Goal: Task Accomplishment & Management: Manage account settings

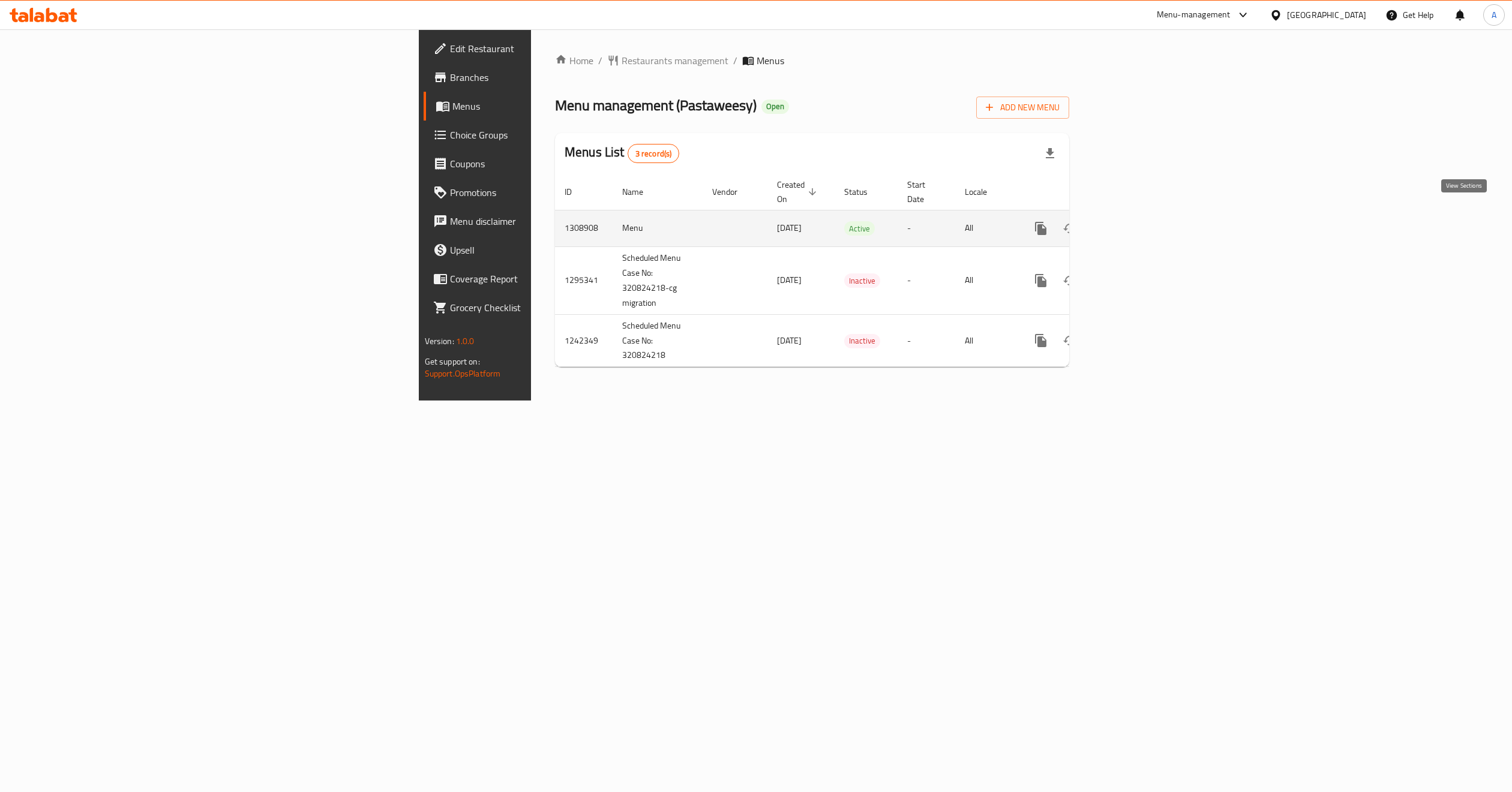
click at [1143, 224] on link "enhanced table" at bounding box center [1128, 228] width 29 height 29
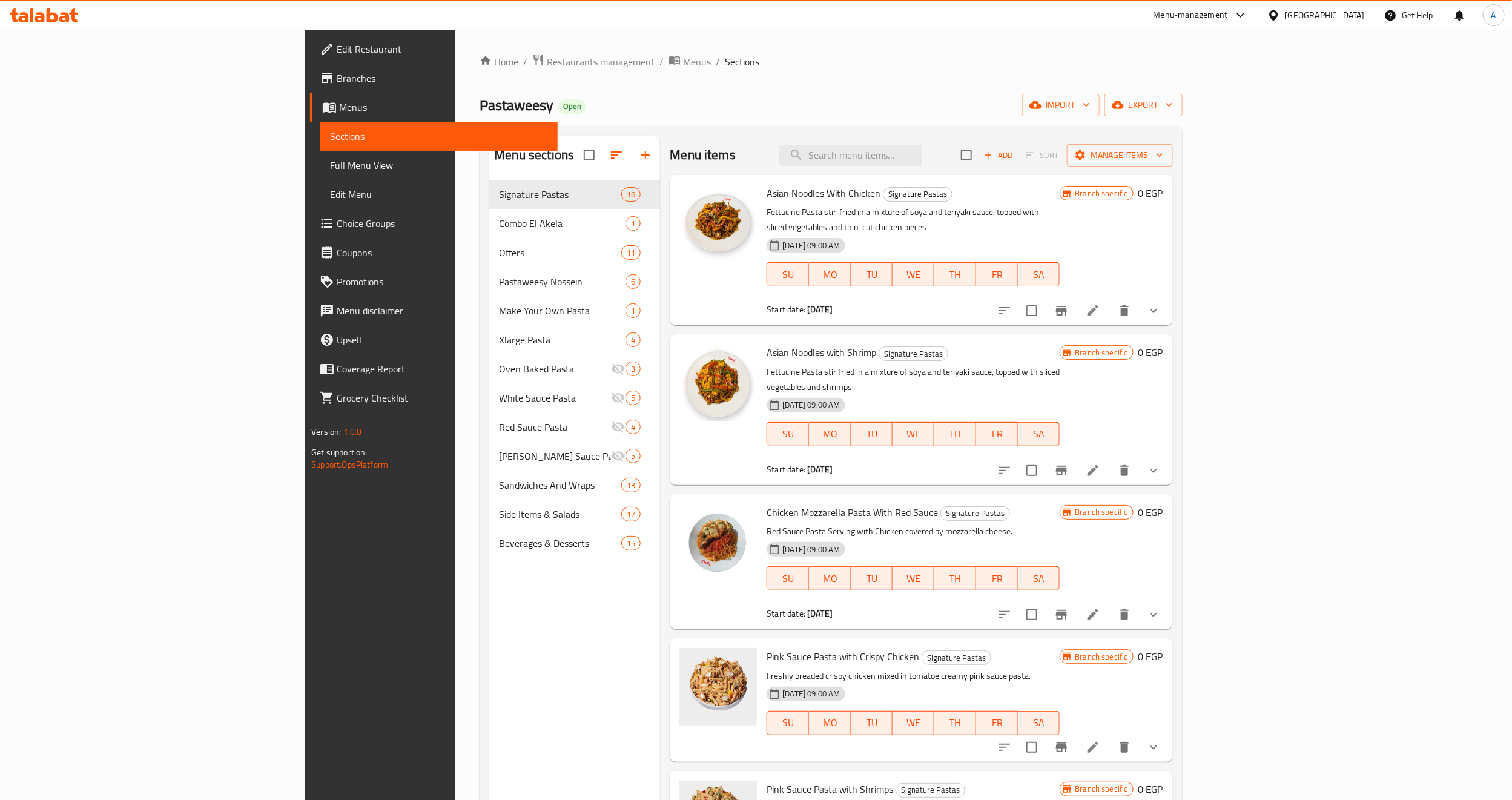
drag, startPoint x: 940, startPoint y: 137, endPoint x: 990, endPoint y: 180, distance: 65.9
click at [944, 150] on div "Menu items Add Sort Manage items" at bounding box center [921, 155] width 503 height 39
click at [990, 180] on div "Asian Noodles With Chicken Signature Pastas Fettucine Pasta stir-fried in a mix…" at bounding box center [913, 250] width 303 height 141
click at [922, 160] on input "search" at bounding box center [850, 155] width 143 height 21
paste input "Pasta Crispy Chicken Combo"
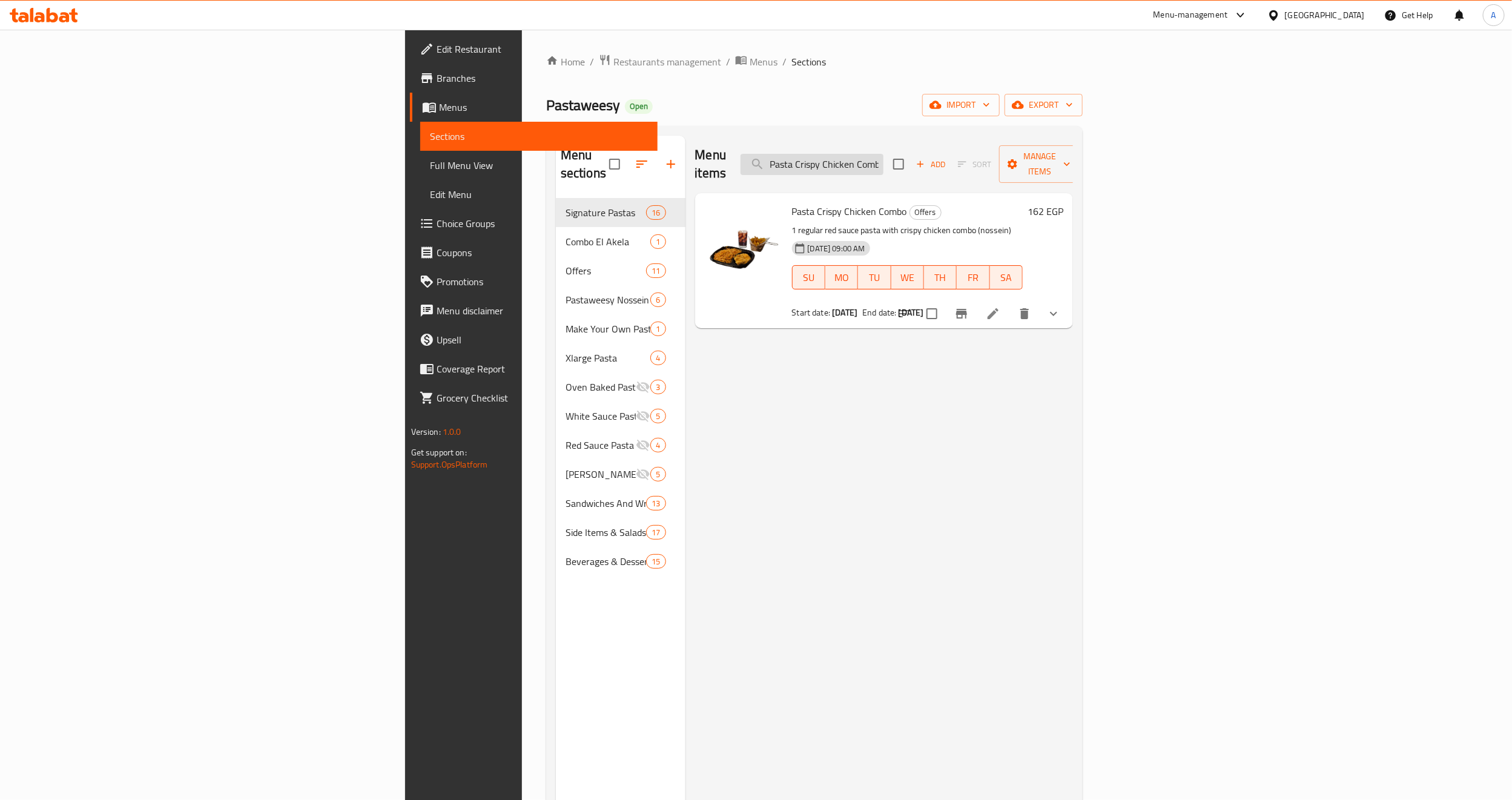
click at [884, 162] on input "Pasta Crispy Chicken Combo" at bounding box center [812, 164] width 143 height 21
paste input "Magnificent 4 Offer"
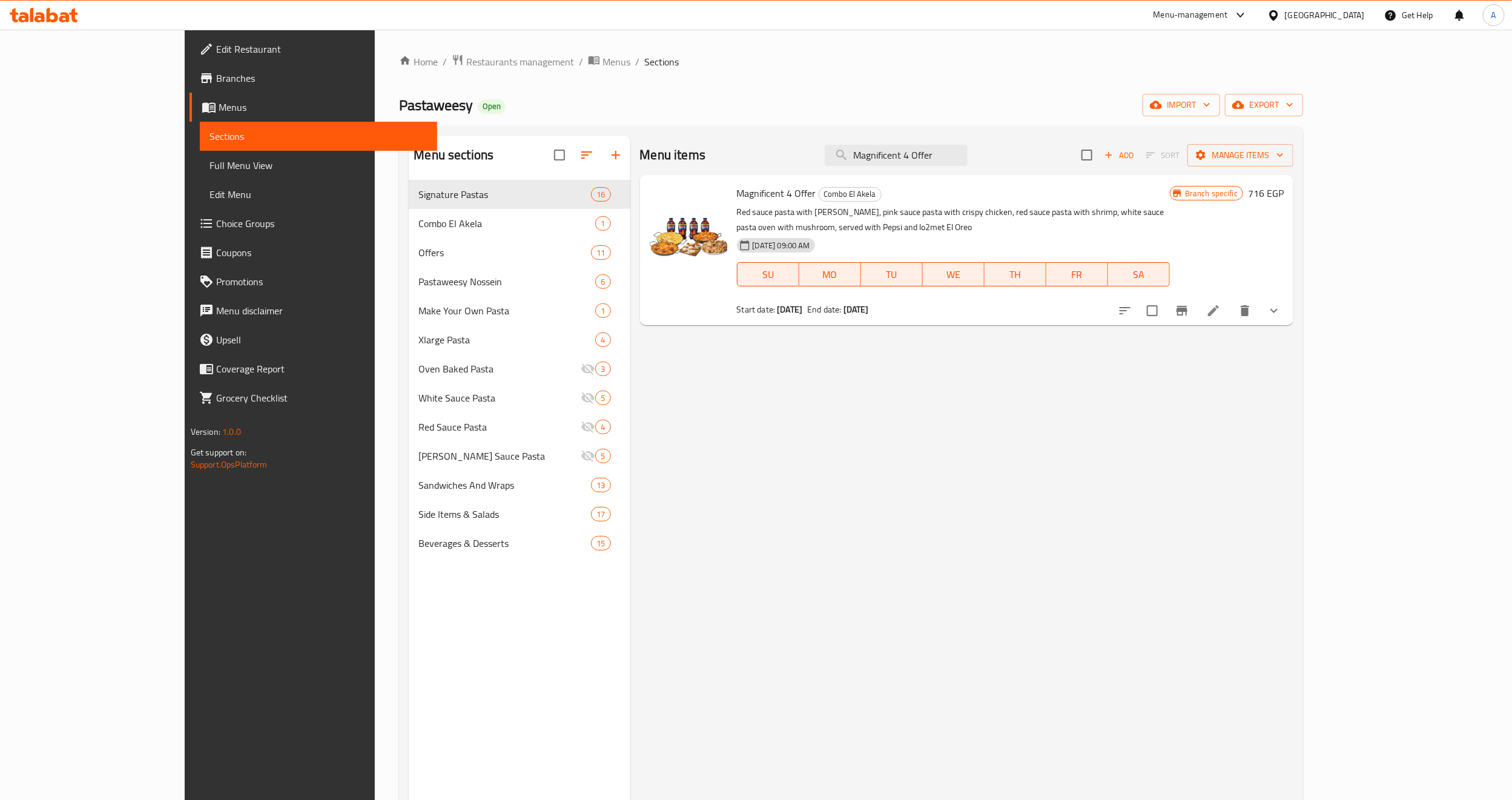
type input "Magnificent 4 Offer"
click at [603, 64] on span "Menus" at bounding box center [617, 62] width 28 height 15
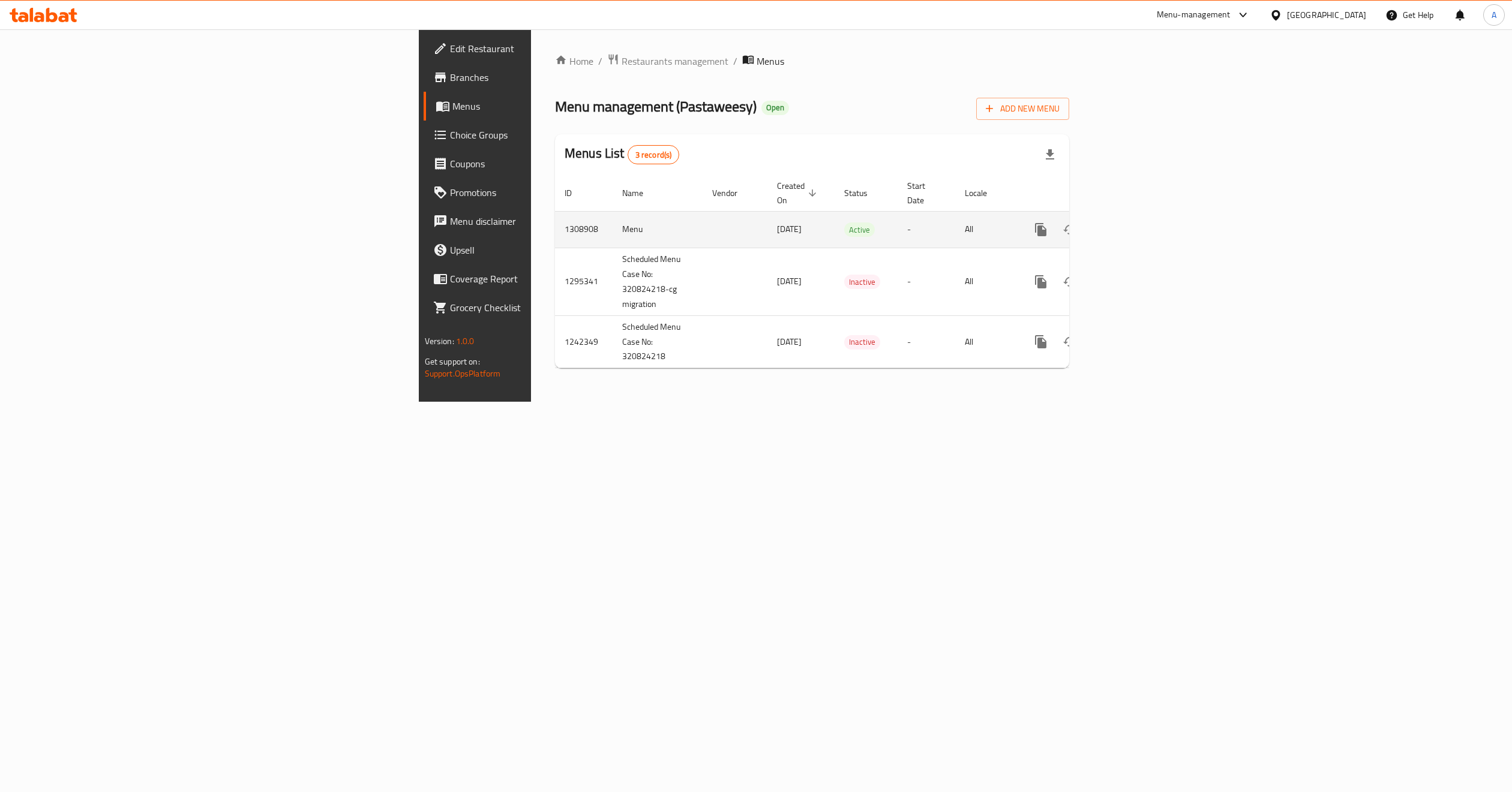
click at [555, 219] on td "1308908" at bounding box center [583, 229] width 58 height 36
drag, startPoint x: 310, startPoint y: 219, endPoint x: 841, endPoint y: 232, distance: 531.2
click at [837, 229] on tr "1308908 Menu 31/08/2025 Active - All" at bounding box center [853, 229] width 596 height 36
click at [844, 234] on td "Active" at bounding box center [866, 229] width 63 height 36
click at [451, 75] on span "Branches" at bounding box center [556, 78] width 211 height 15
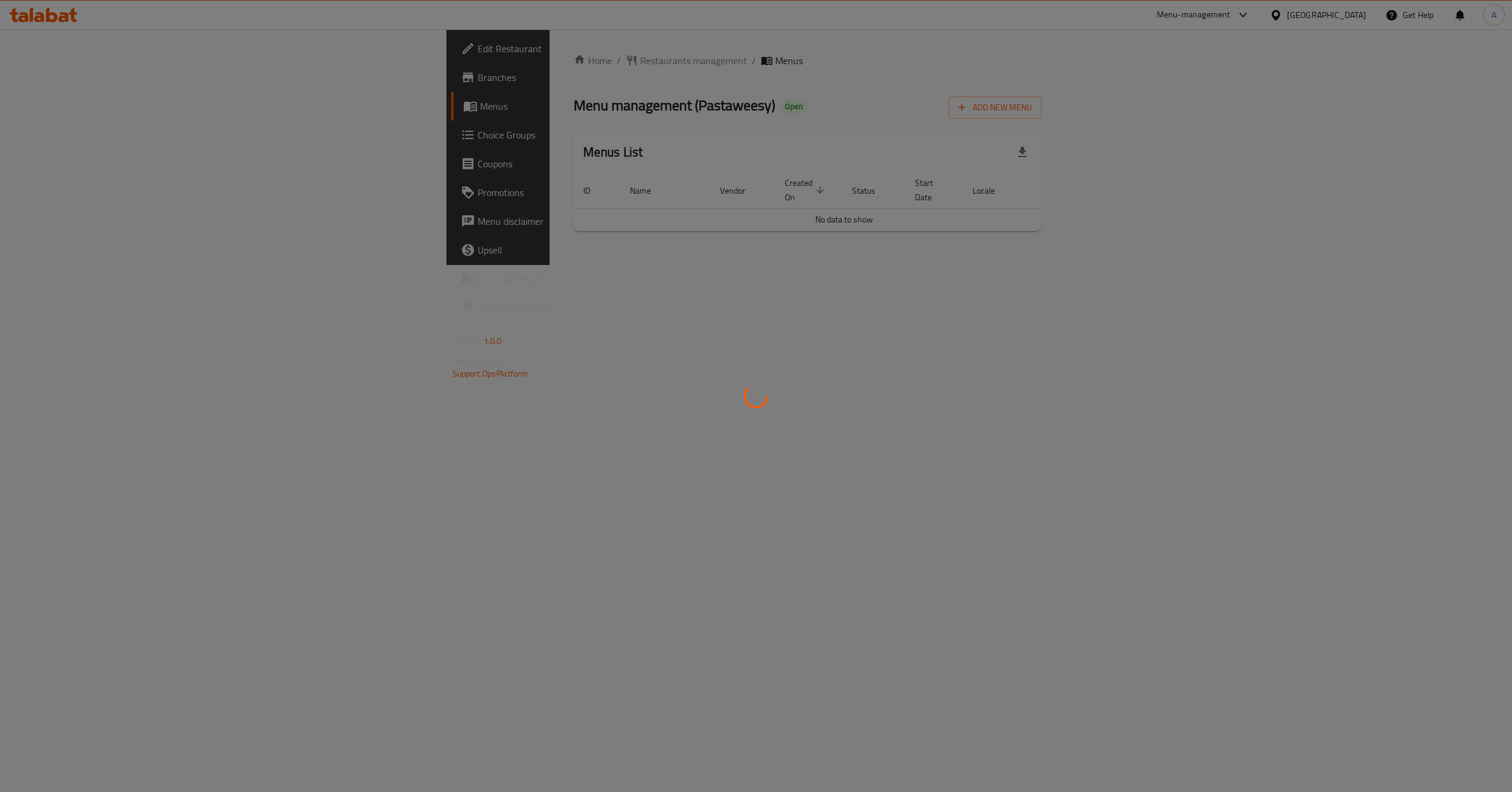
click at [66, 17] on div at bounding box center [756, 396] width 1512 height 792
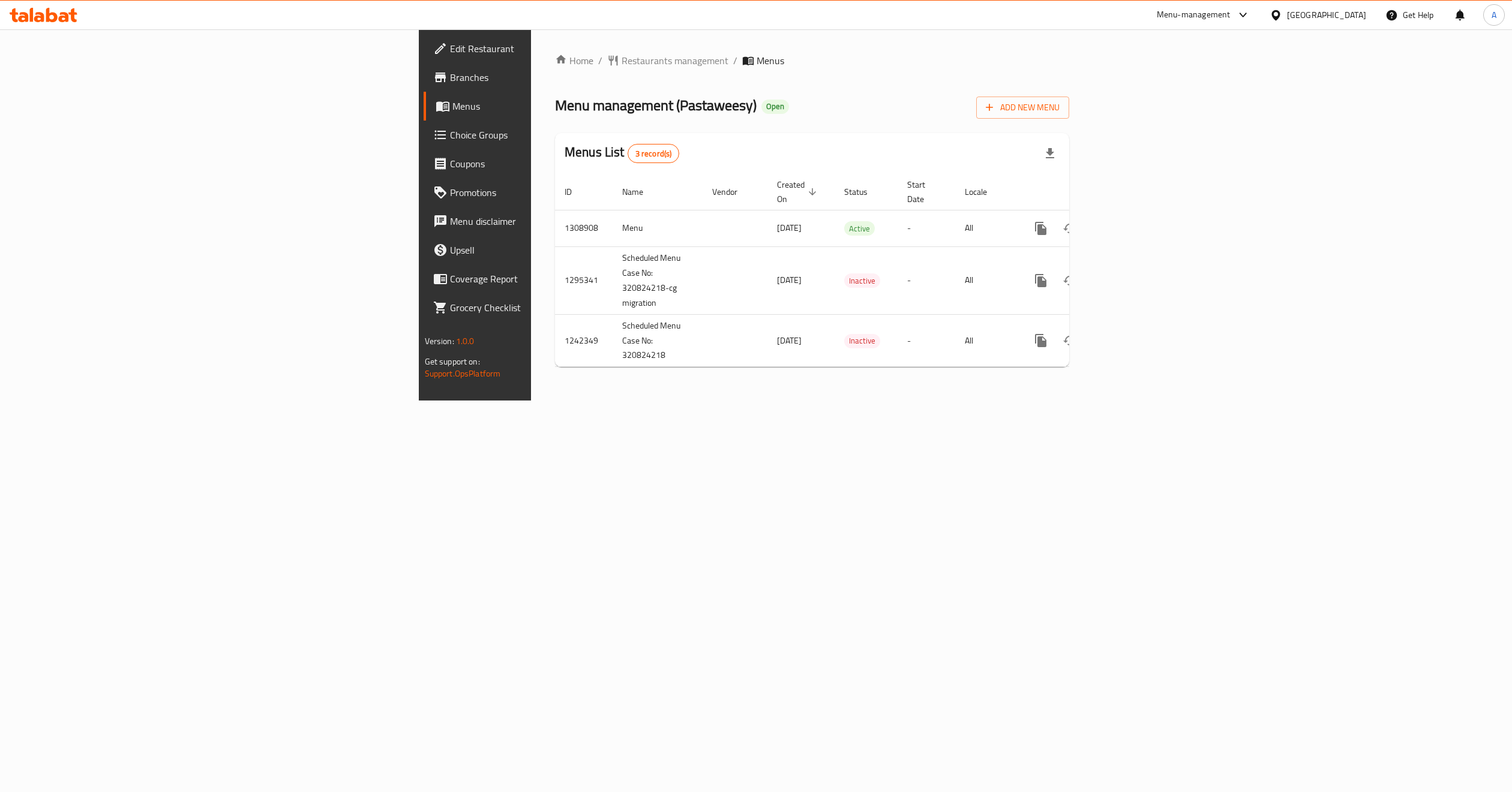
click at [62, 26] on div at bounding box center [756, 396] width 1512 height 792
click at [62, 26] on div at bounding box center [43, 15] width 87 height 24
click at [62, 15] on icon at bounding box center [64, 17] width 11 height 11
click at [1135, 221] on icon "enhanced table" at bounding box center [1128, 228] width 15 height 15
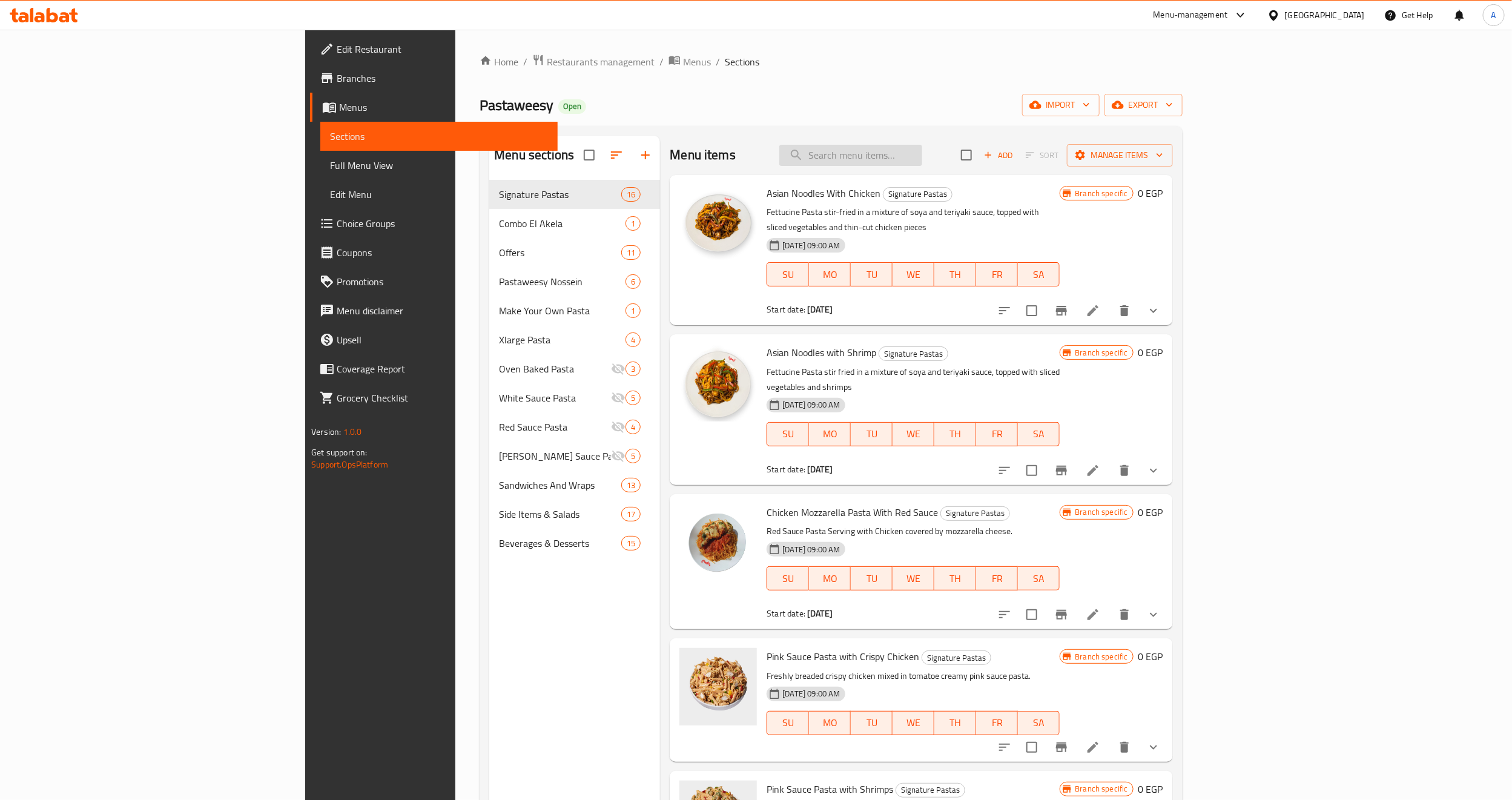
click at [922, 164] on input "search" at bounding box center [850, 155] width 143 height 21
paste input "Dawood X Ranch"
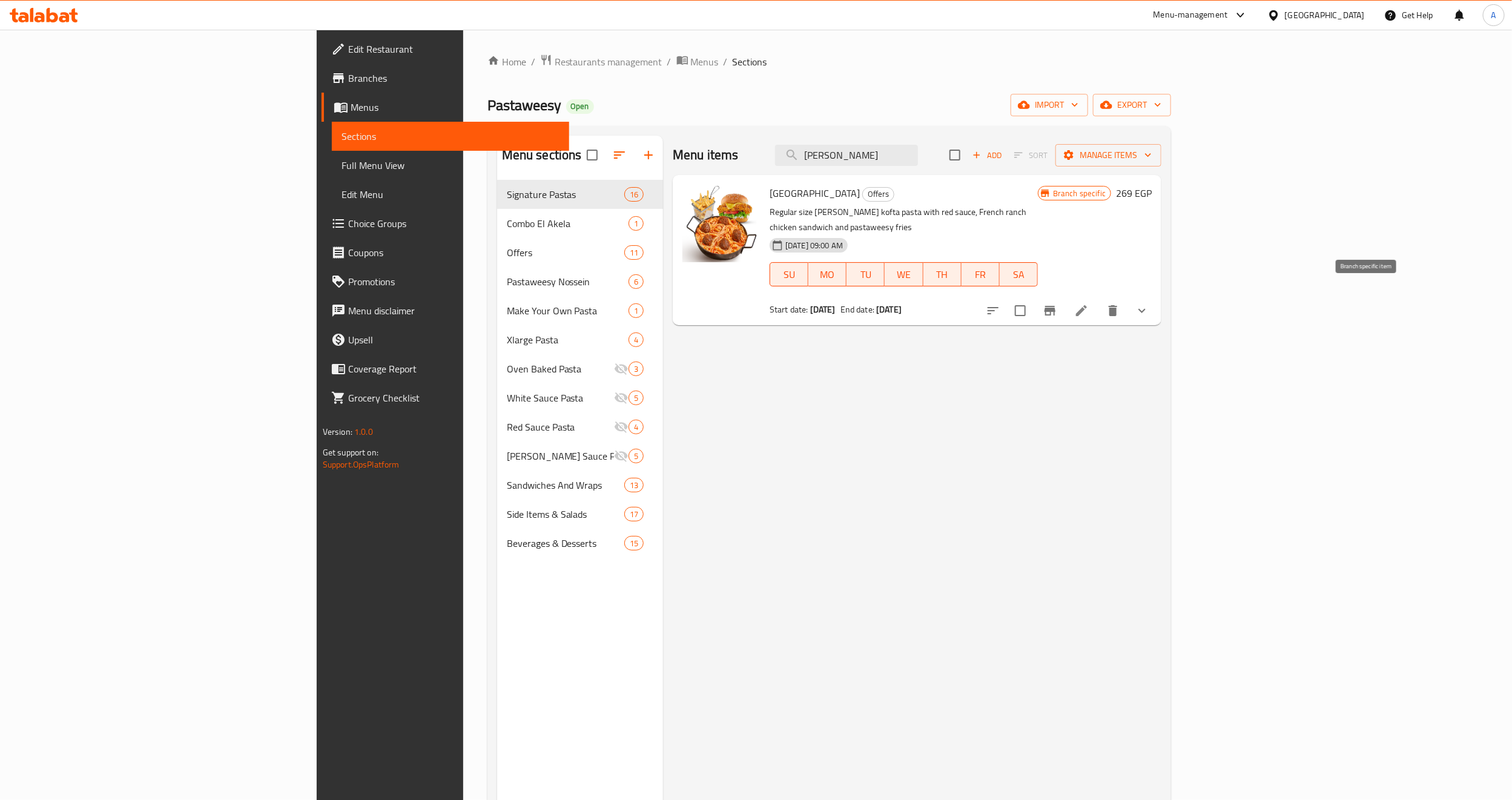
type input "Dawood X Ranc"
click at [1065, 306] on button "Branch-specific-item" at bounding box center [1051, 311] width 29 height 29
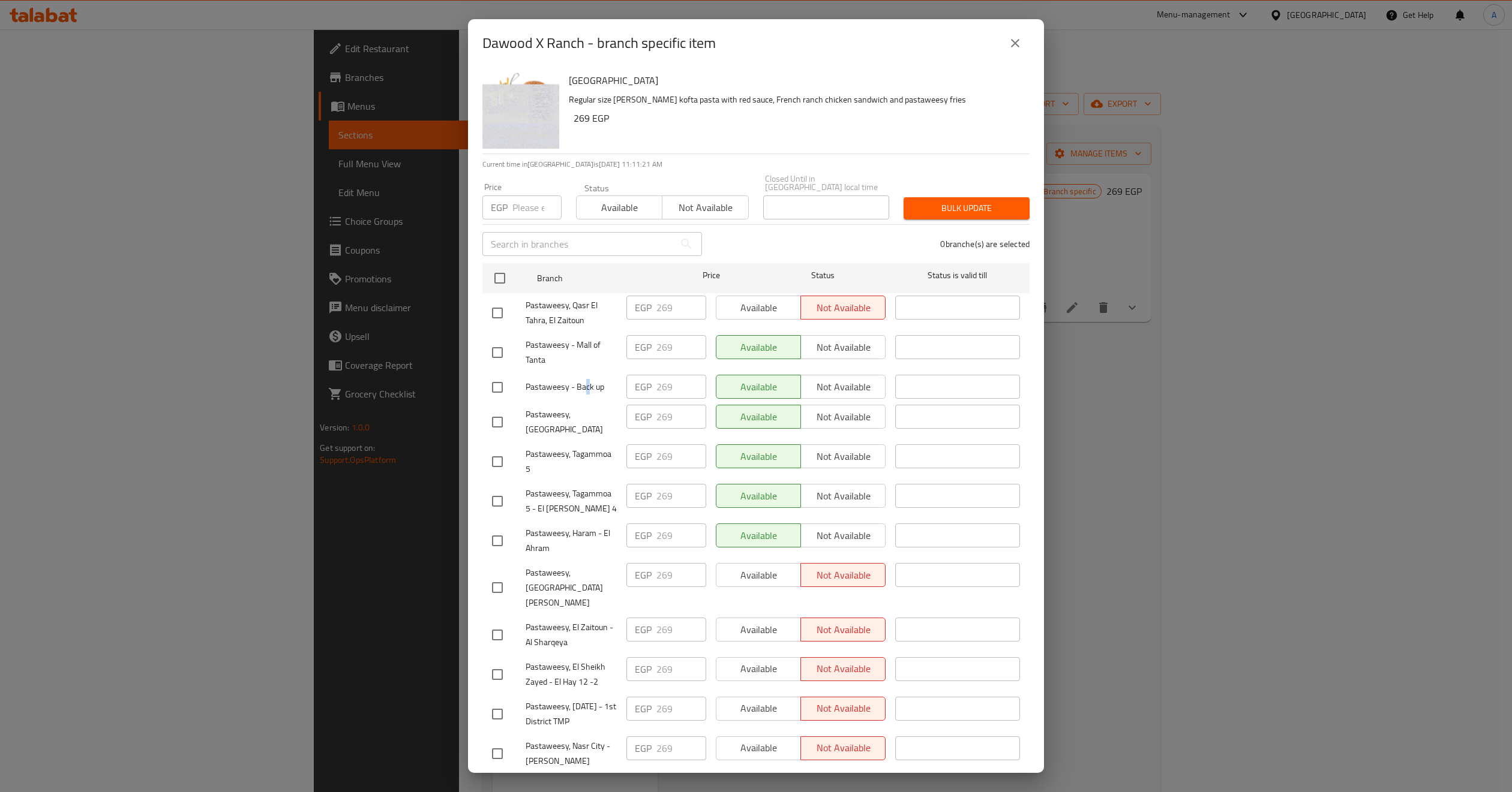
click at [587, 380] on span "Pastaweesy - Back up" at bounding box center [571, 387] width 92 height 15
click at [575, 463] on span "Pastaweesy, Tagammoa 5" at bounding box center [571, 462] width 92 height 30
click at [575, 455] on span "Pastaweesy, Tagammoa 5" at bounding box center [571, 462] width 92 height 30
click at [575, 452] on span "Pastaweesy, Tagammoa 5" at bounding box center [571, 462] width 92 height 30
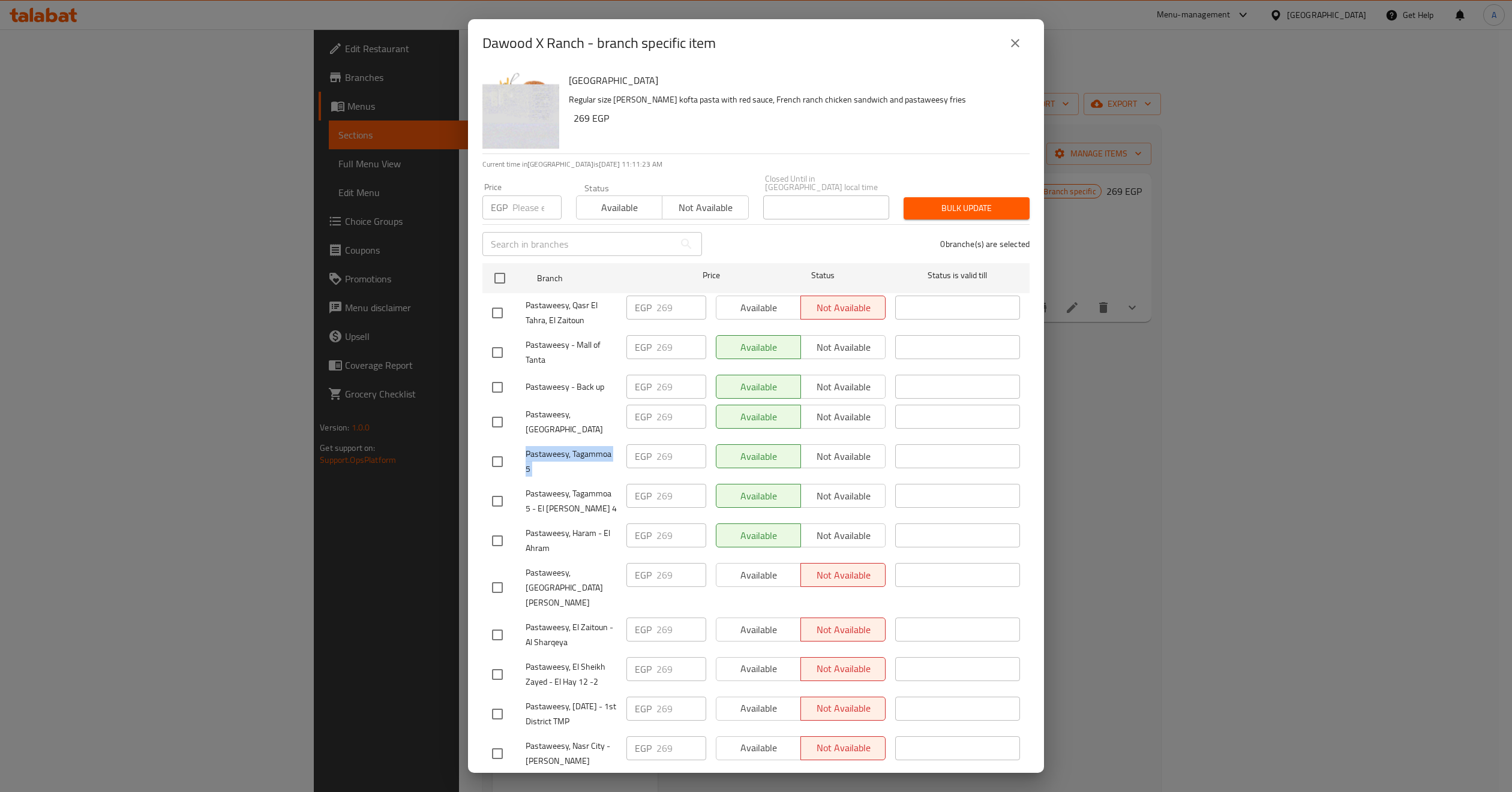
click at [575, 452] on span "Pastaweesy, Tagammoa 5" at bounding box center [571, 462] width 92 height 30
click at [571, 487] on span "Pastaweesy, Tagammoa 5 - El Narges 4" at bounding box center [571, 501] width 92 height 30
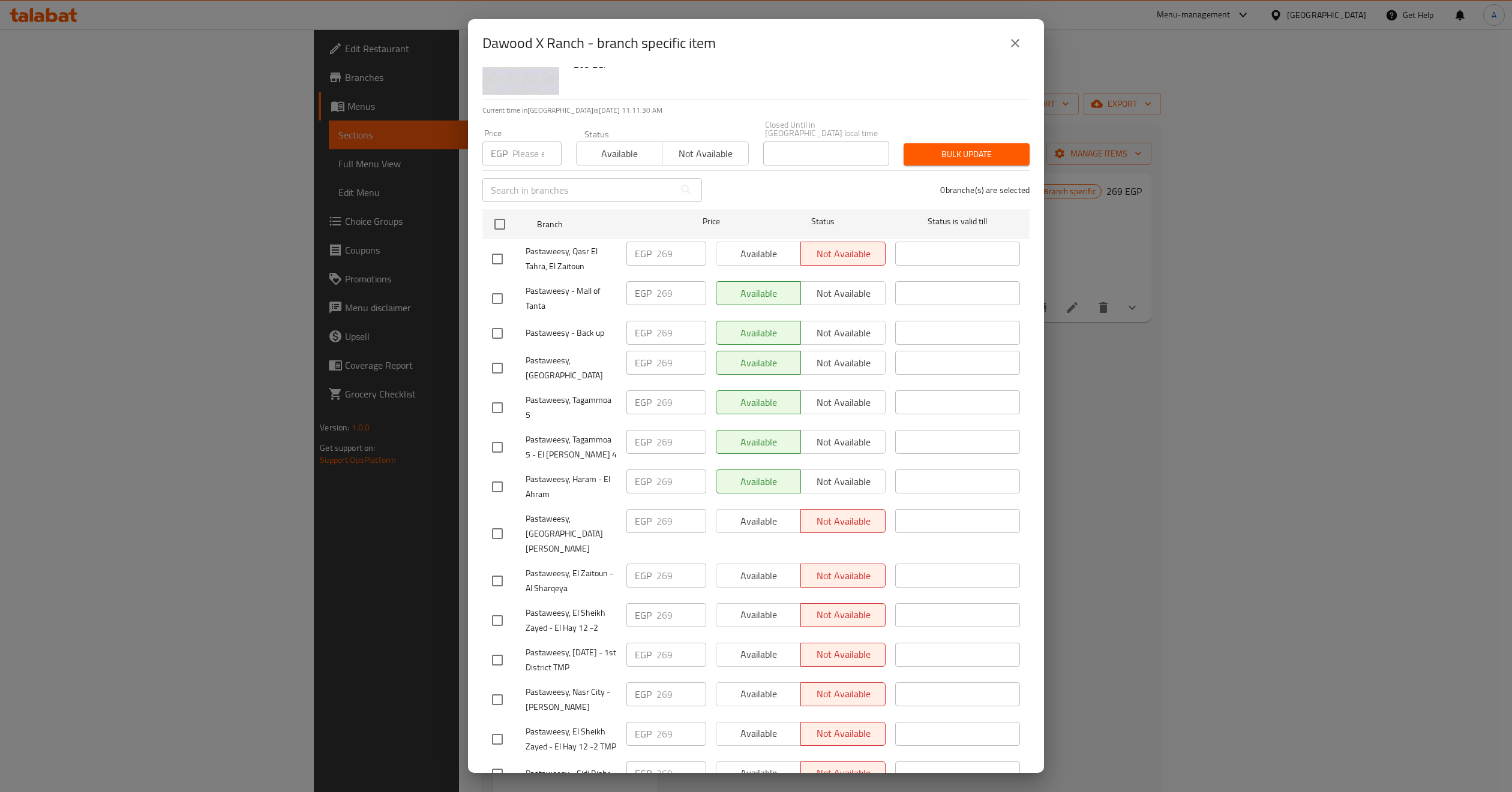
scroll to position [99, 0]
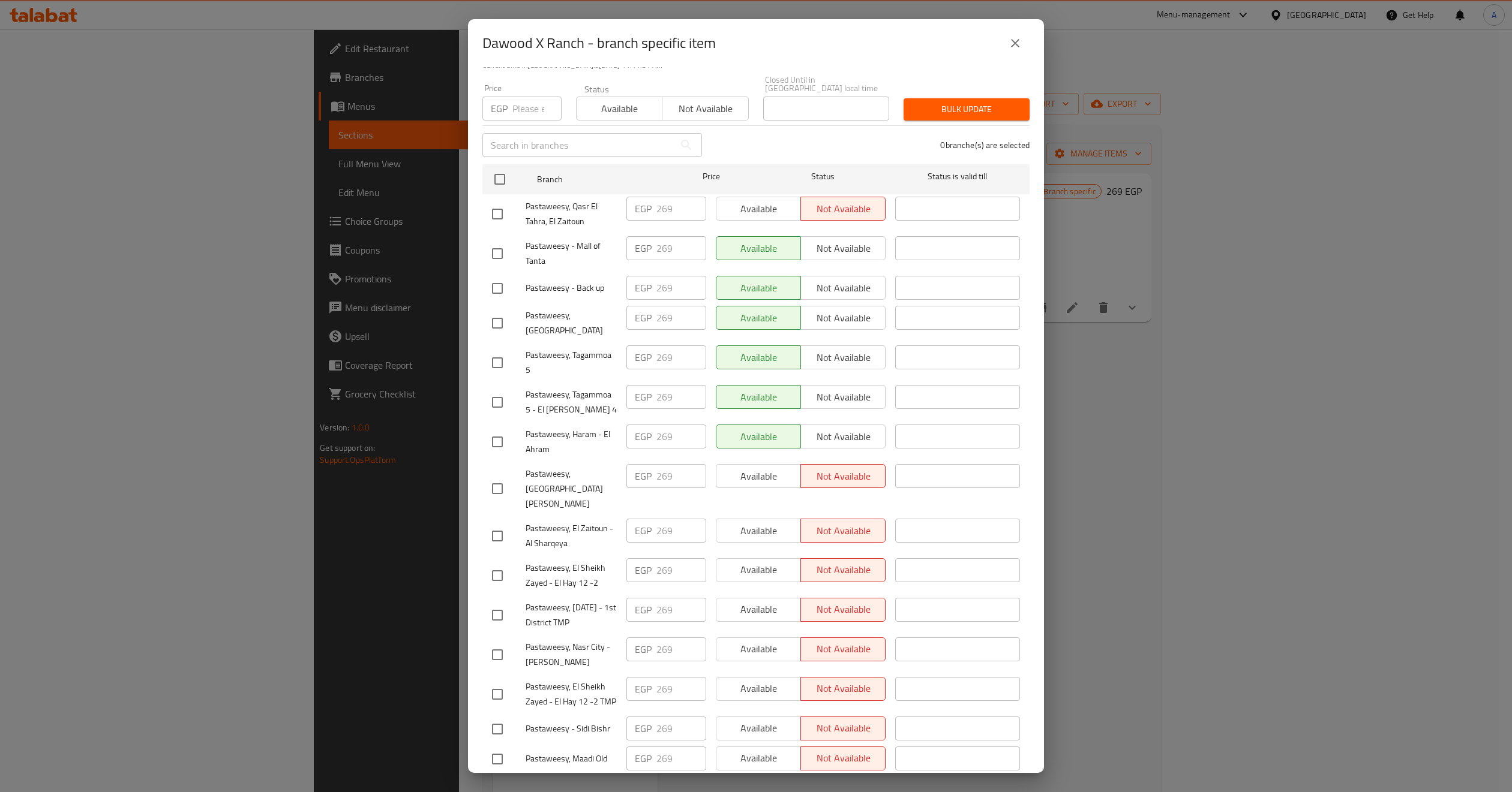
click at [574, 392] on span "Pastaweesy, Tagammoa 5 - El Narges 4" at bounding box center [571, 402] width 92 height 30
copy span "Pastaweesy, Tagammoa 5 - El Narges 4"
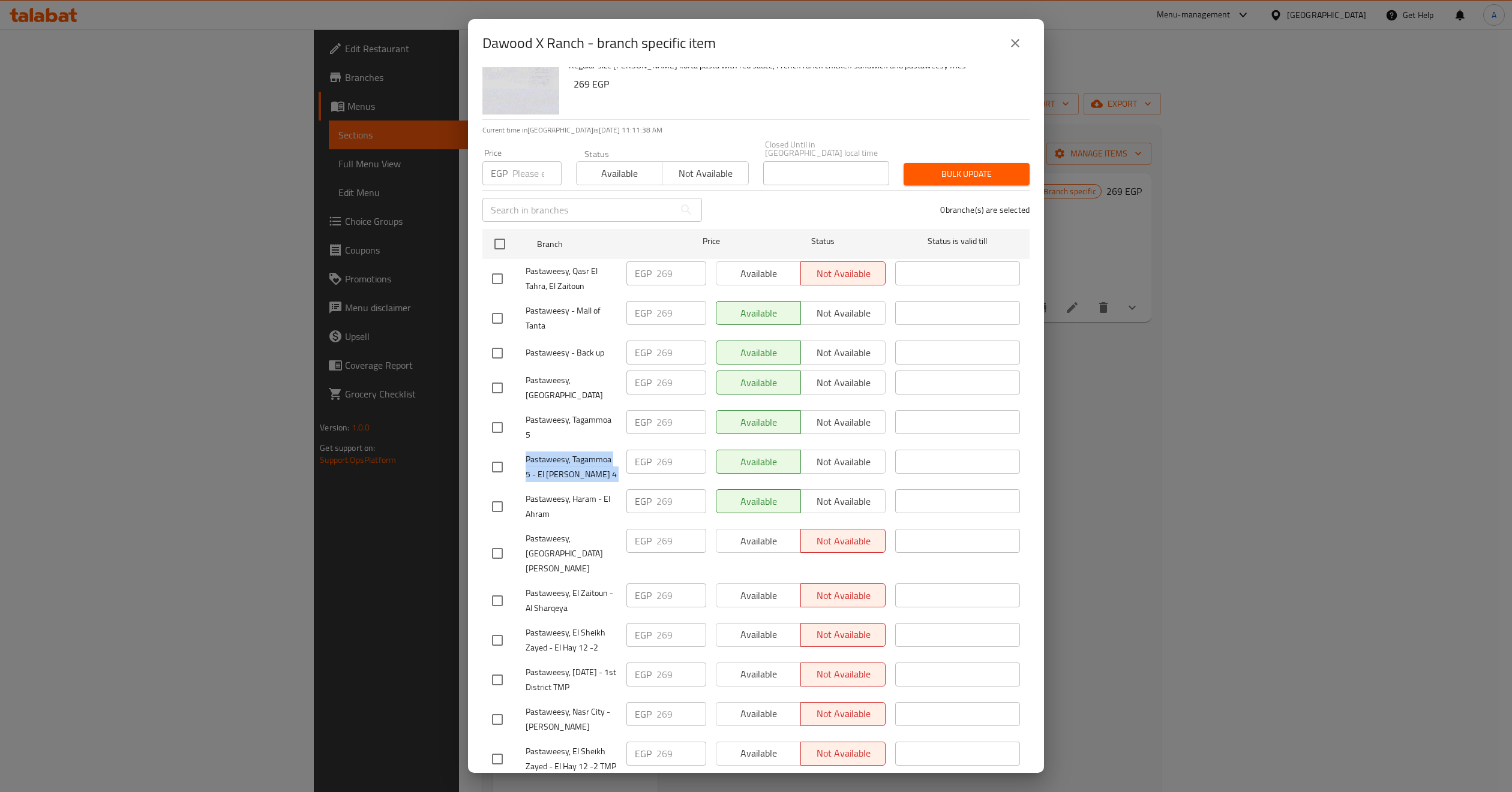
scroll to position [0, 0]
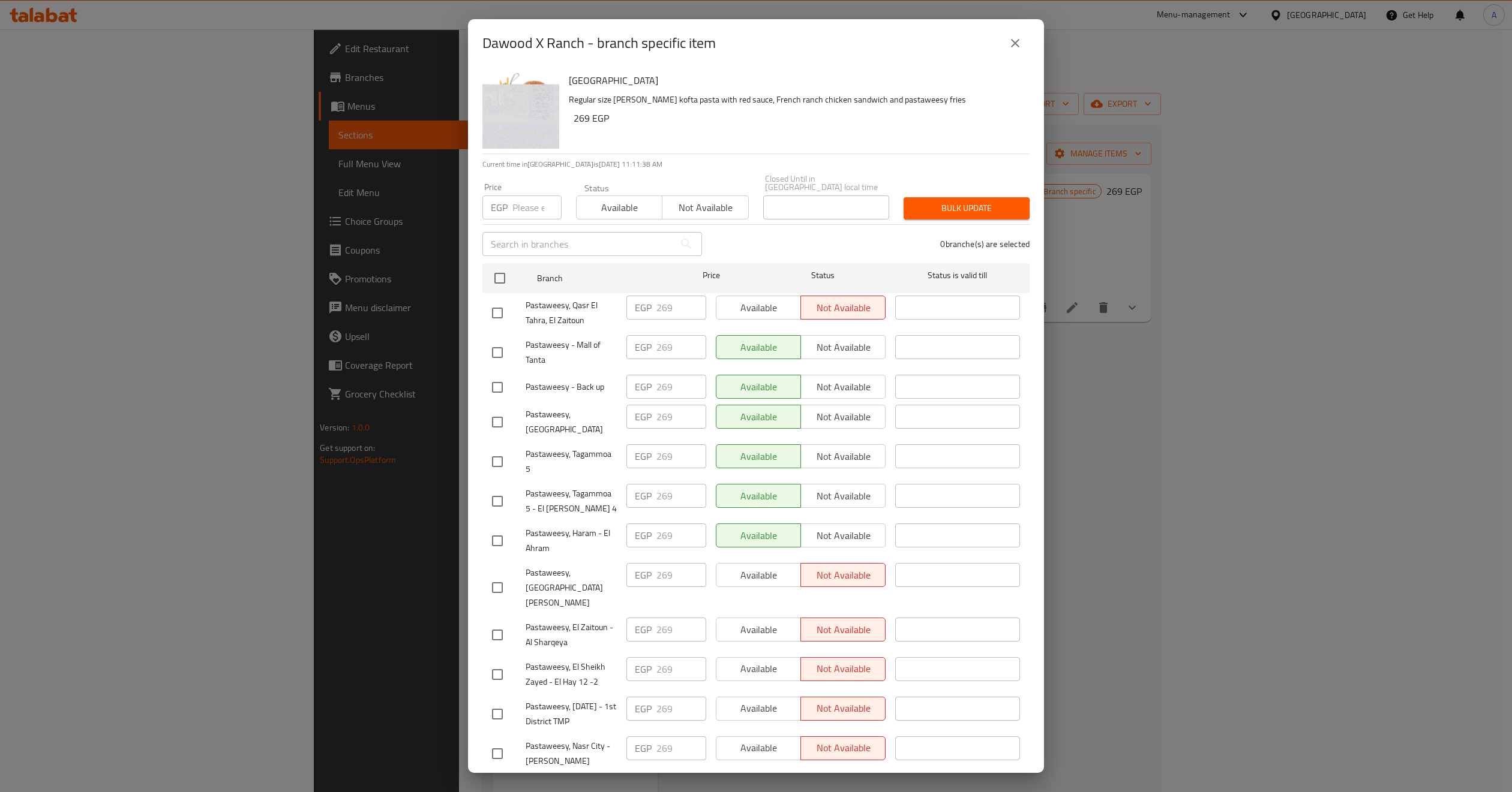
click at [508, 44] on h2 "Dawood X Ranch - branch specific item" at bounding box center [600, 43] width 233 height 19
drag, startPoint x: 557, startPoint y: 53, endPoint x: 573, endPoint y: 51, distance: 16.1
click at [573, 51] on h2 "Dawood X Ranch - branch specific item" at bounding box center [600, 43] width 233 height 19
copy h2 "Dawood X Ranch"
click at [496, 410] on input "checkbox" at bounding box center [497, 422] width 25 height 25
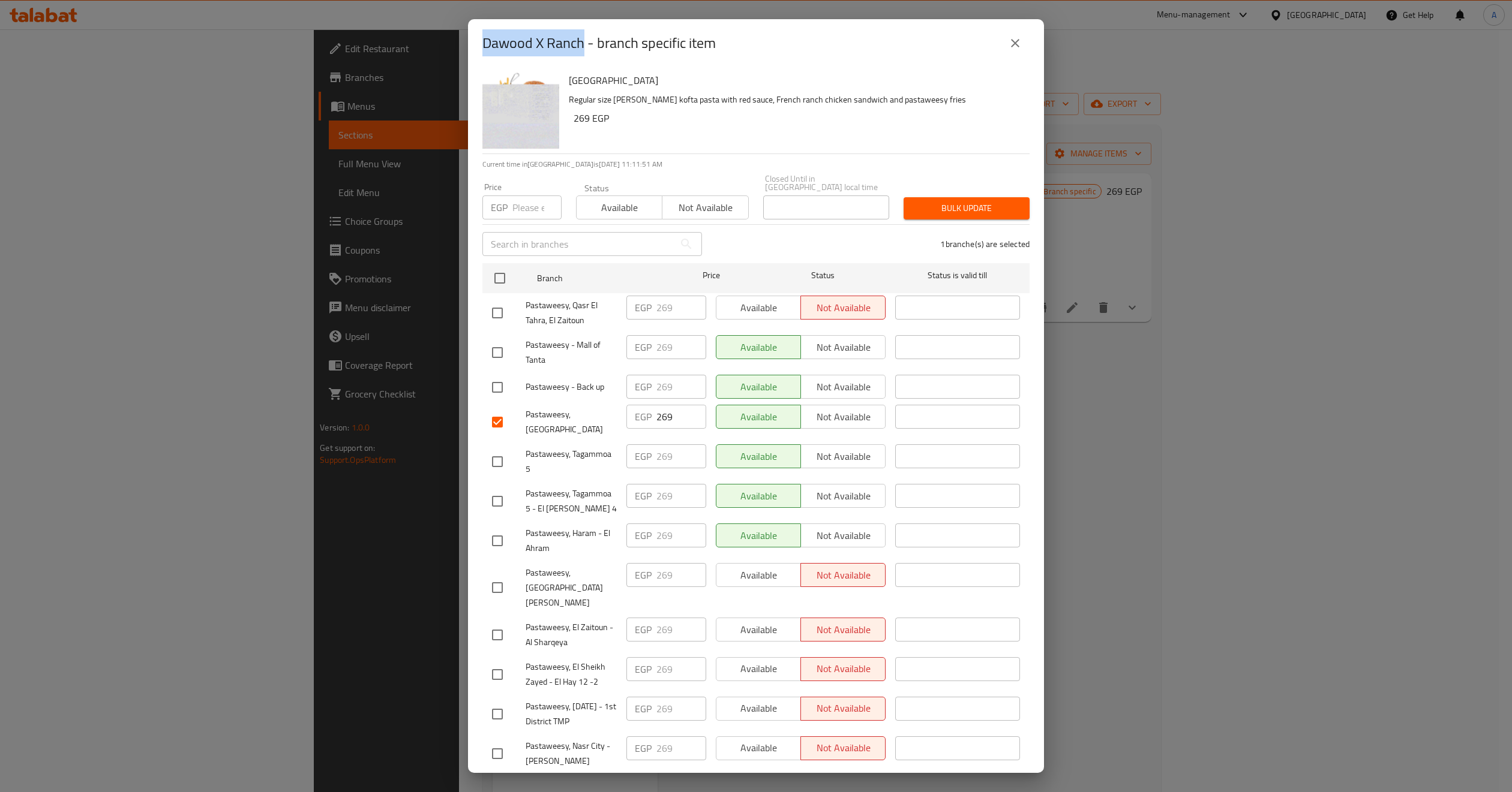
click at [495, 410] on input "checkbox" at bounding box center [497, 422] width 25 height 25
checkbox input "false"
click at [568, 414] on span "Pastaweesy, Mall of Arabia" at bounding box center [571, 422] width 92 height 30
click at [567, 407] on span "Pastaweesy, Mall of Arabia" at bounding box center [571, 422] width 92 height 30
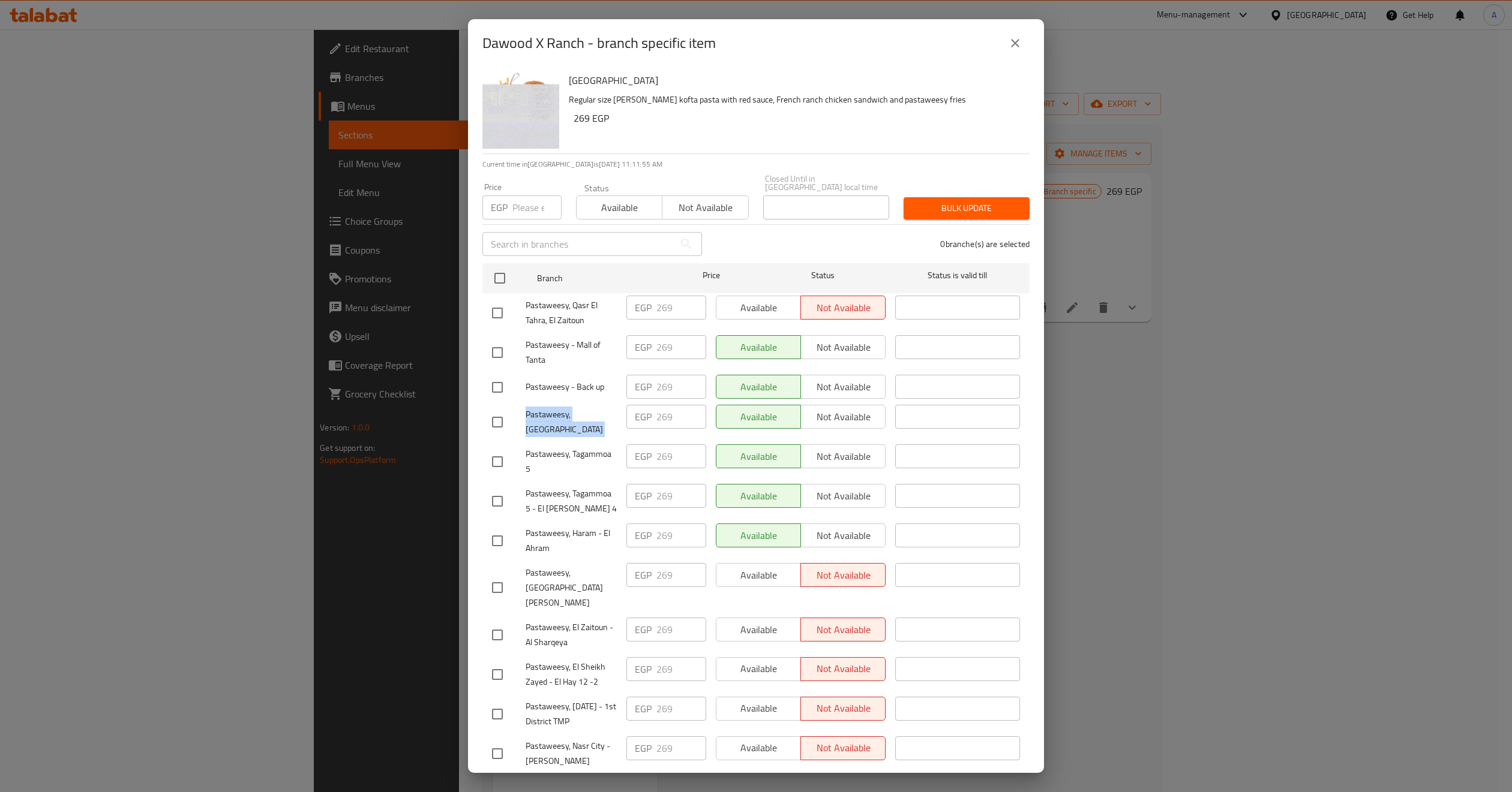
click at [567, 407] on span "Pastaweesy, Mall of Arabia" at bounding box center [571, 422] width 92 height 30
copy span "Pastaweesy, Mall of Arabia"
click at [548, 450] on span "Pastaweesy, Tagammoa 5" at bounding box center [571, 462] width 92 height 30
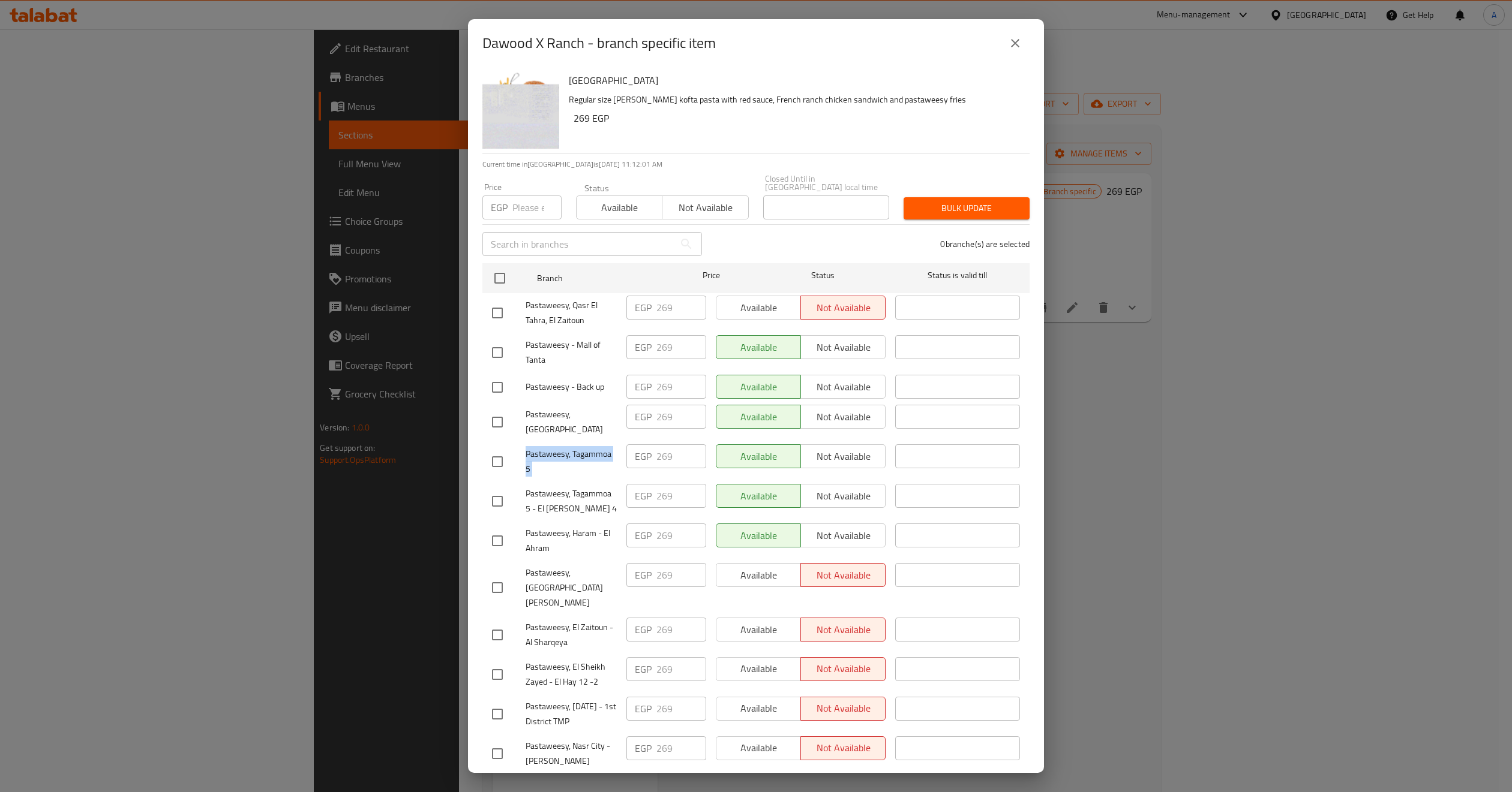
copy span "Pastaweesy, Tagammoa 5"
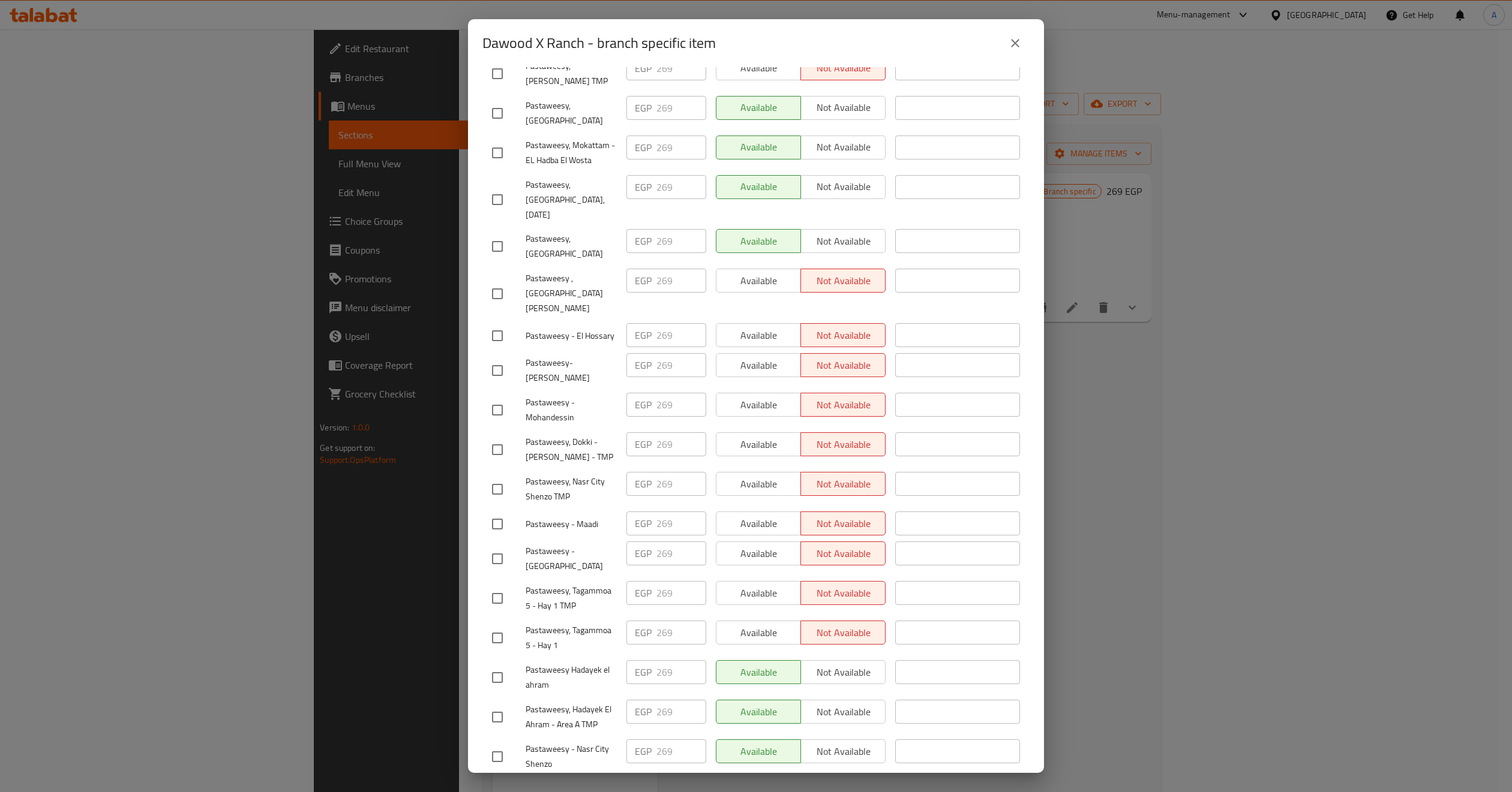
click at [563, 662] on span "Pastaweesy Hadayek el ahram" at bounding box center [571, 677] width 92 height 30
copy span "Pastaweesy Hadayek el ahram"
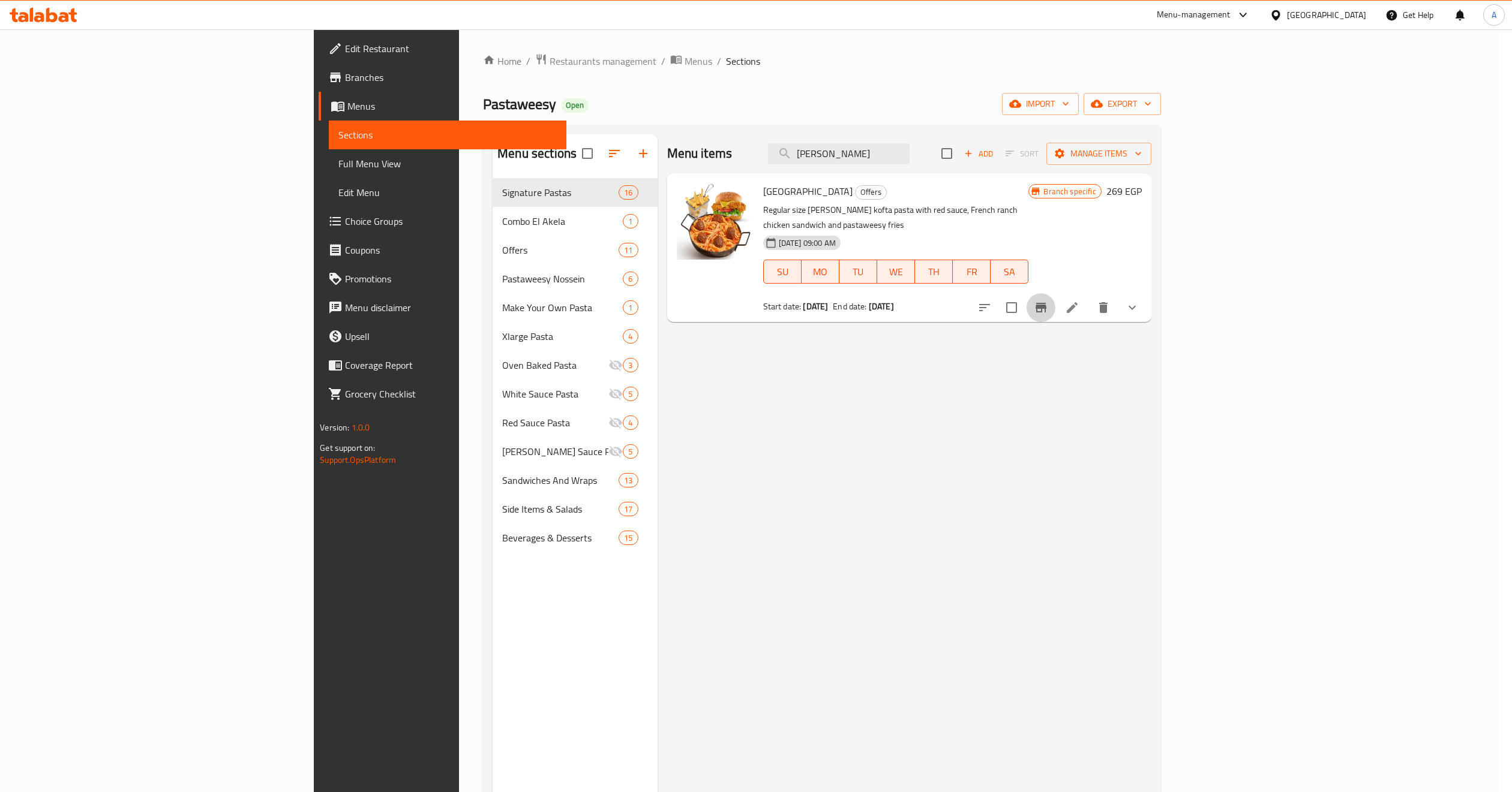
scroll to position [279, 0]
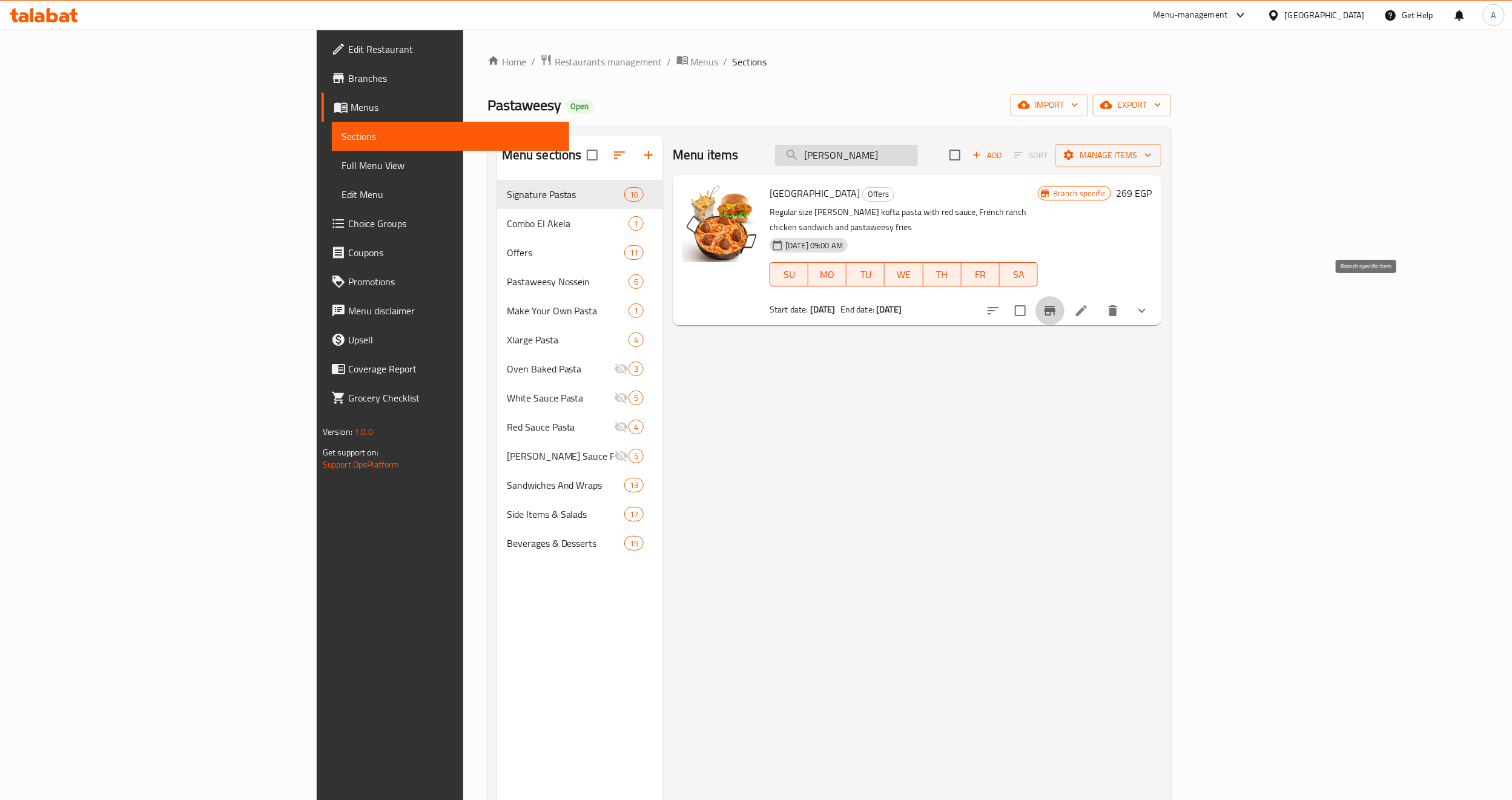
click at [918, 148] on input "Dawood X Ranc" at bounding box center [846, 155] width 143 height 21
paste input "Mushroom Lover"
click at [1065, 296] on button "Branch-specific-item" at bounding box center [1051, 311] width 29 height 29
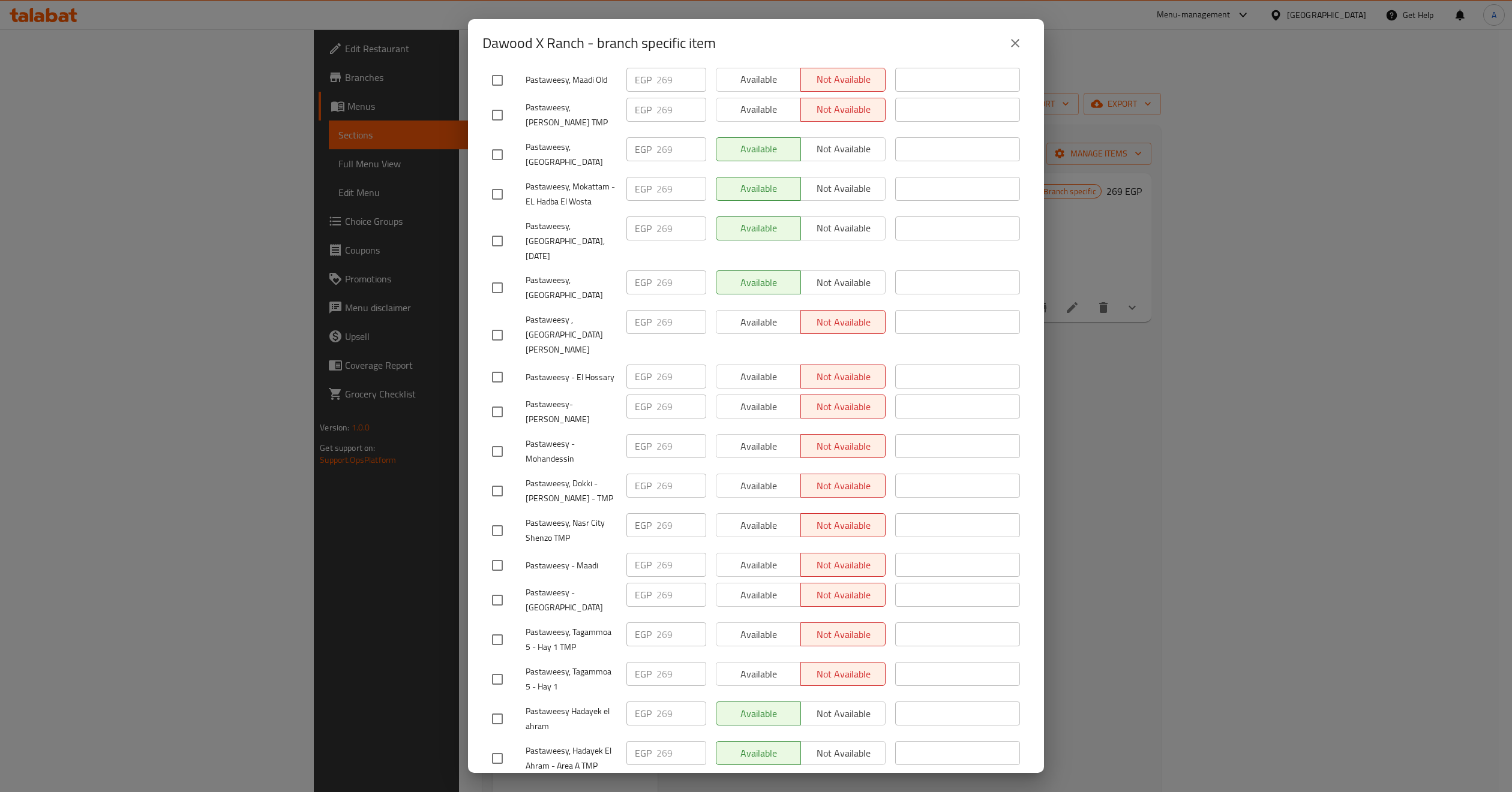
scroll to position [819, 0]
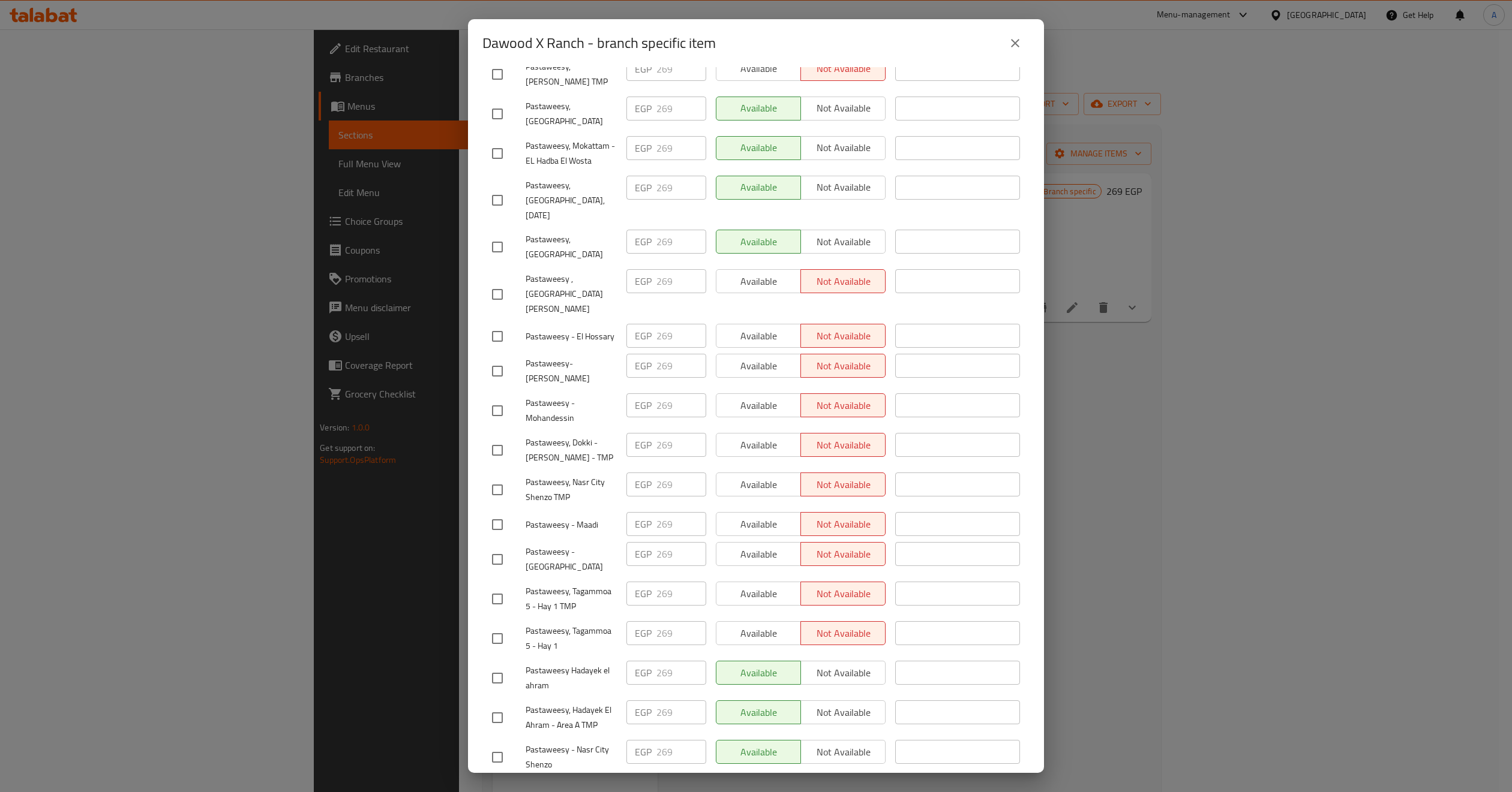
click at [570, 743] on span "Pastaweesy - Nasr City Shenzo" at bounding box center [571, 757] width 92 height 30
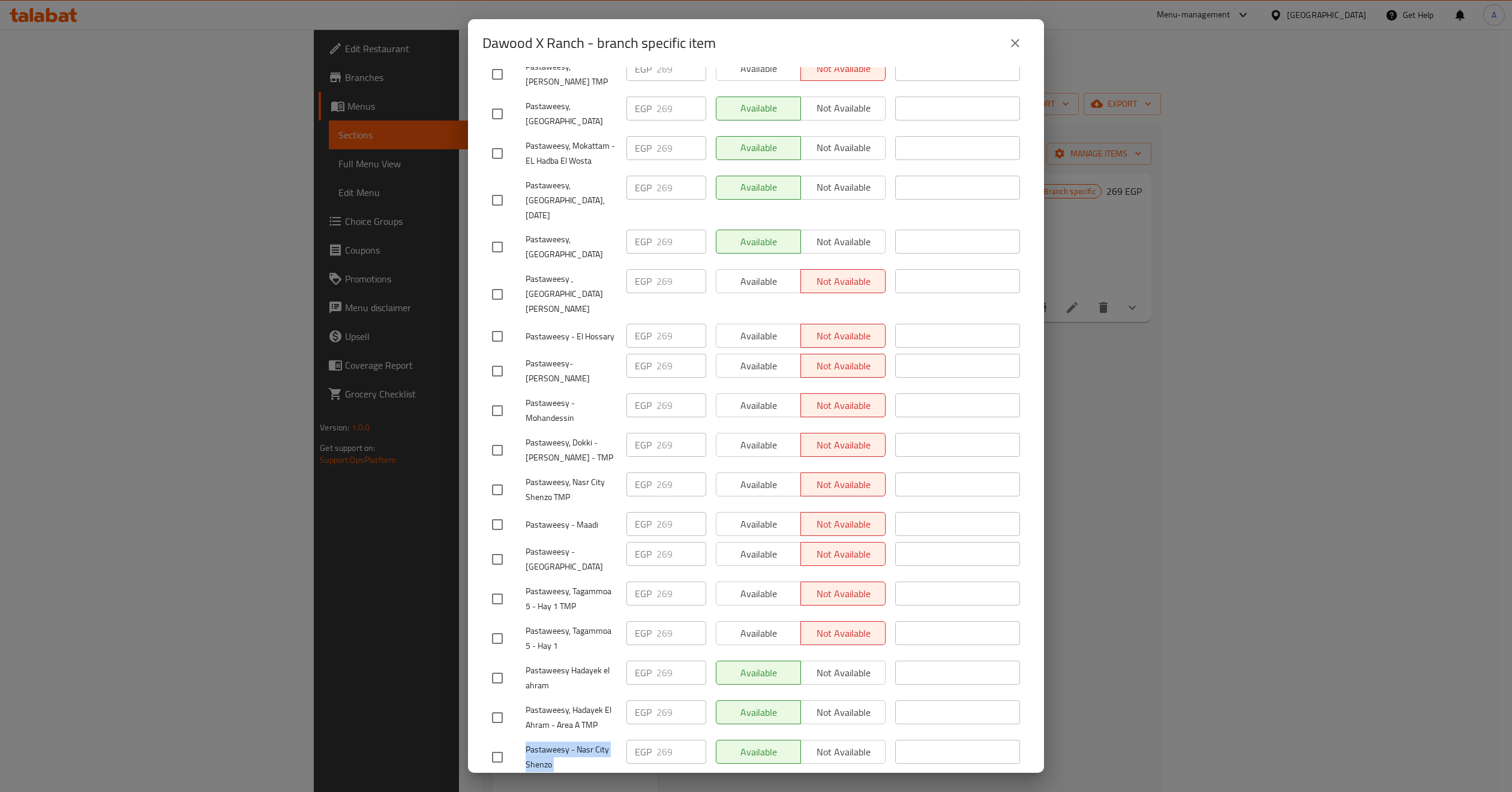
click at [570, 743] on span "Pastaweesy - Nasr City Shenzo" at bounding box center [571, 757] width 92 height 30
click at [551, 743] on span "Pastaweesy - Nasr City Shenzo" at bounding box center [571, 757] width 92 height 30
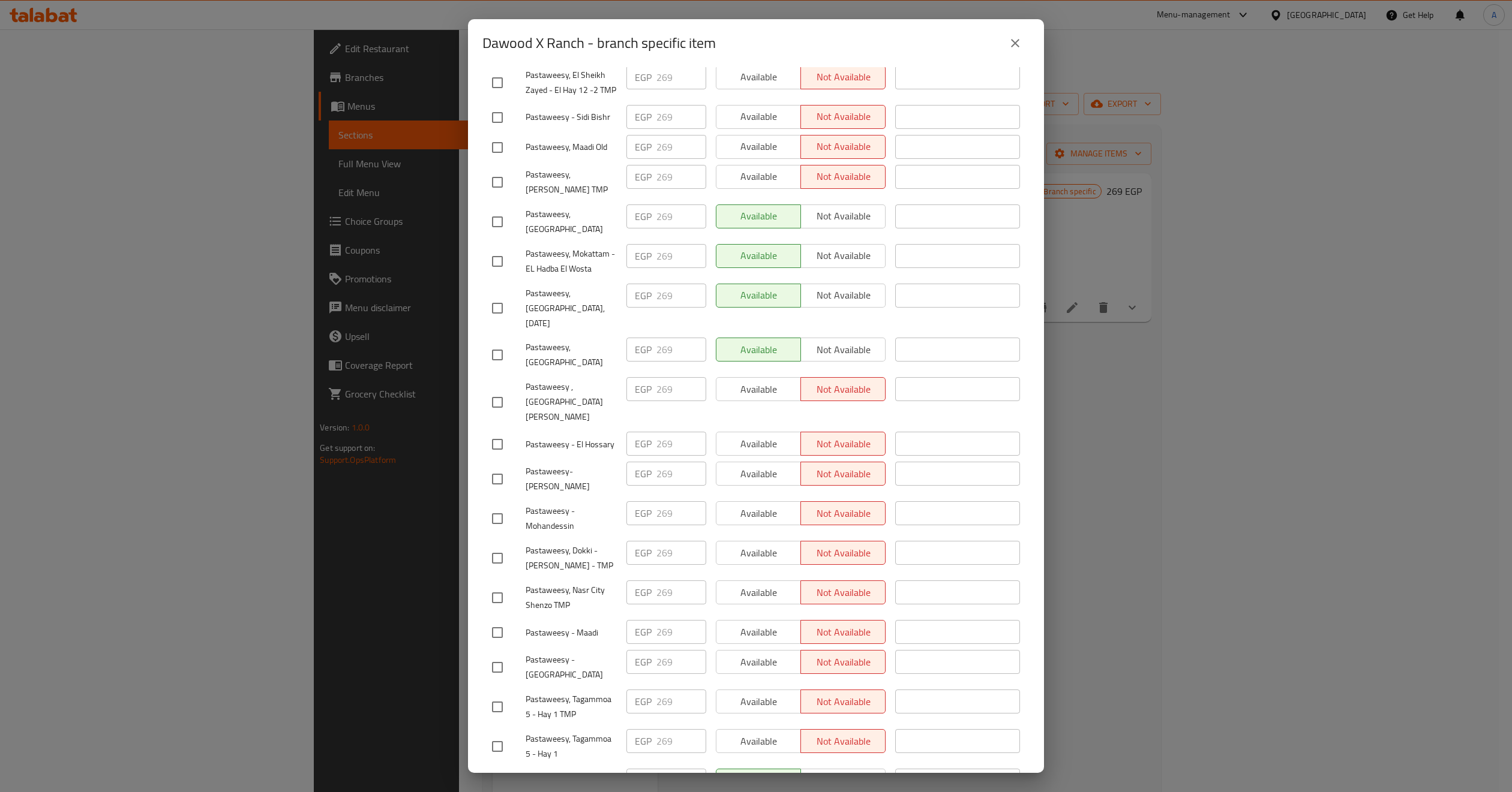
scroll to position [369, 0]
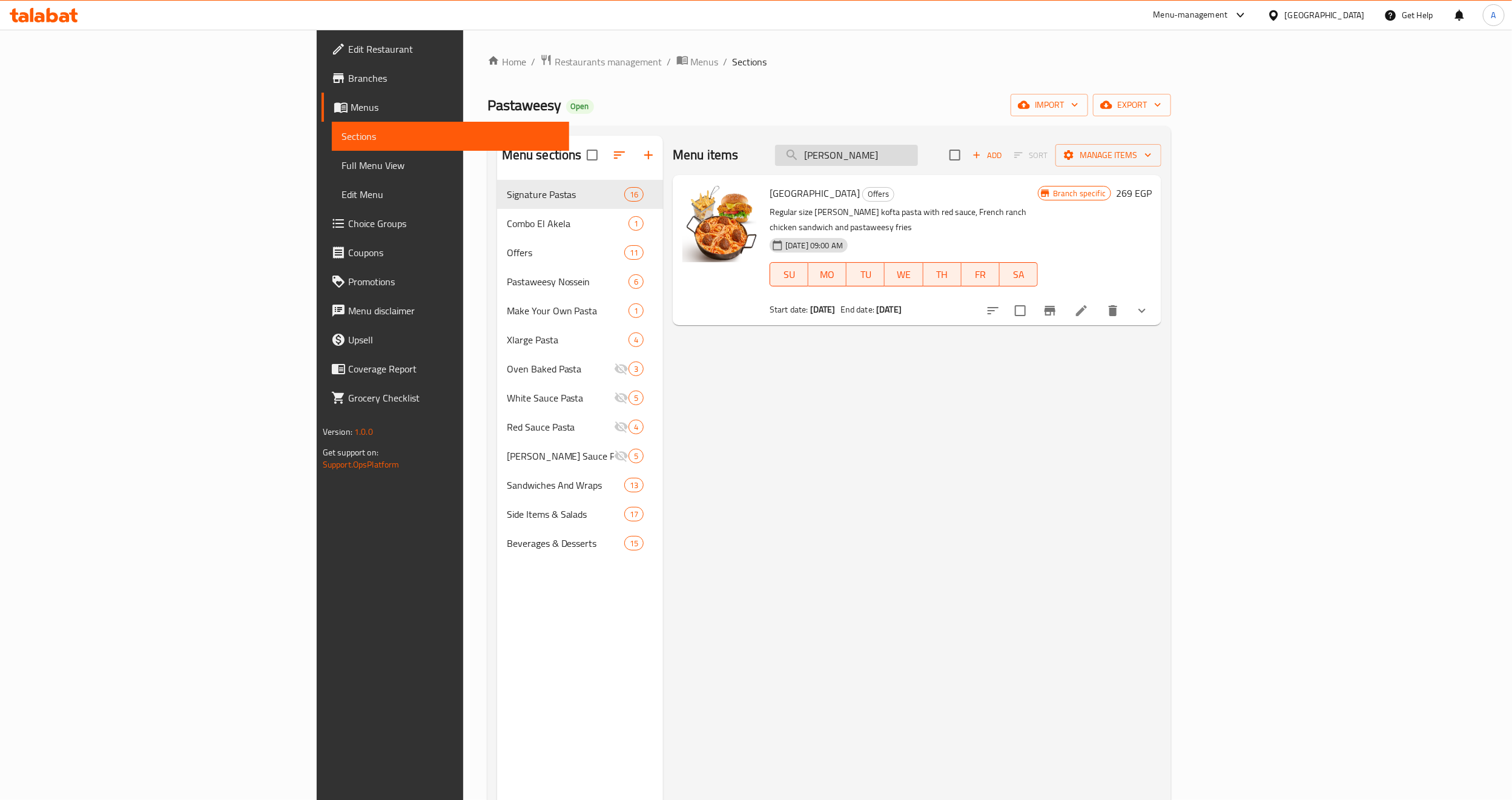
click at [918, 155] on input "Dawood X Ranc" at bounding box center [846, 155] width 143 height 21
paste input "Wrap It Up"
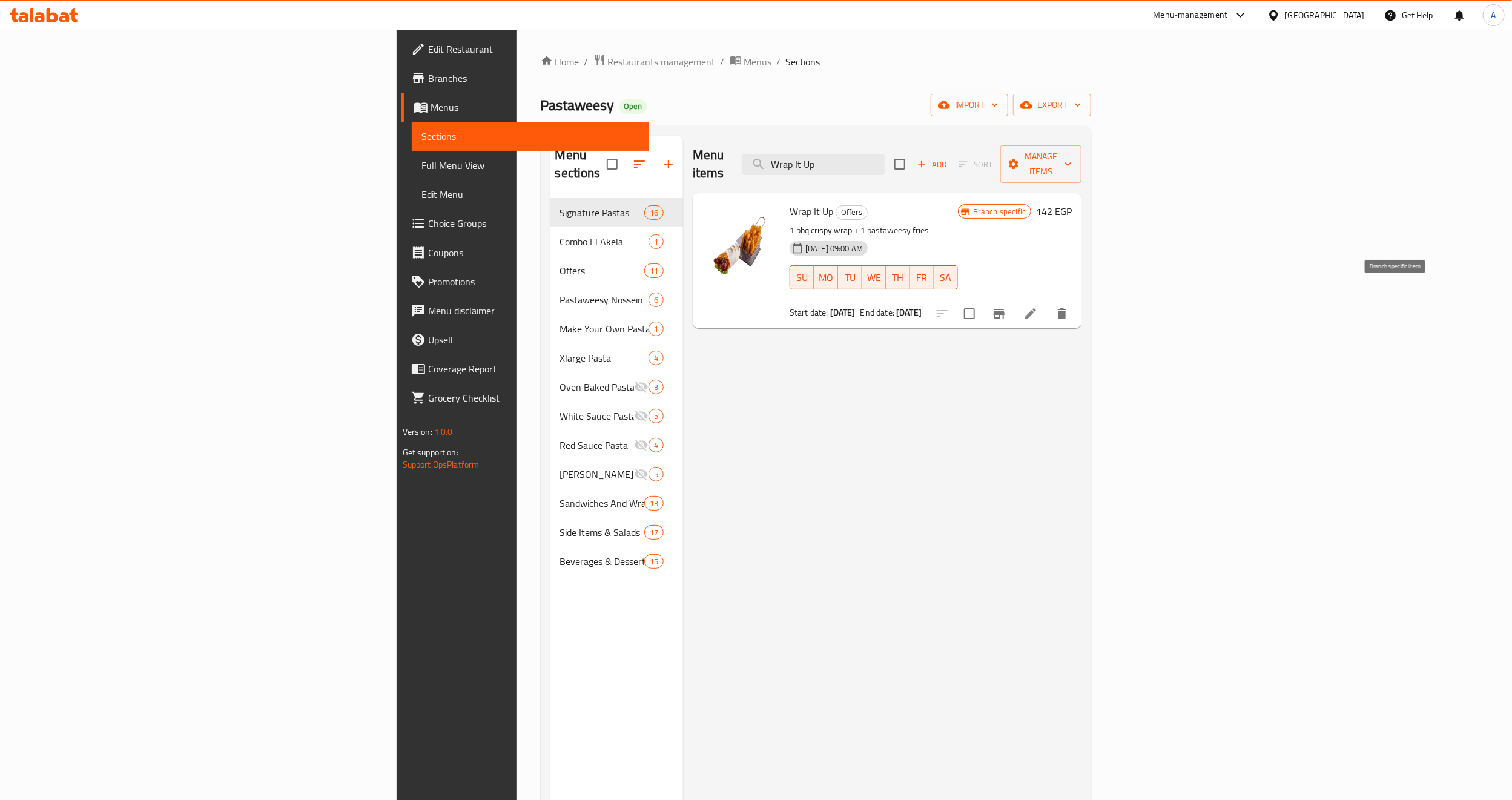
type input "Wrap It Up"
click at [1005, 309] on icon "Branch-specific-item" at bounding box center [998, 314] width 11 height 10
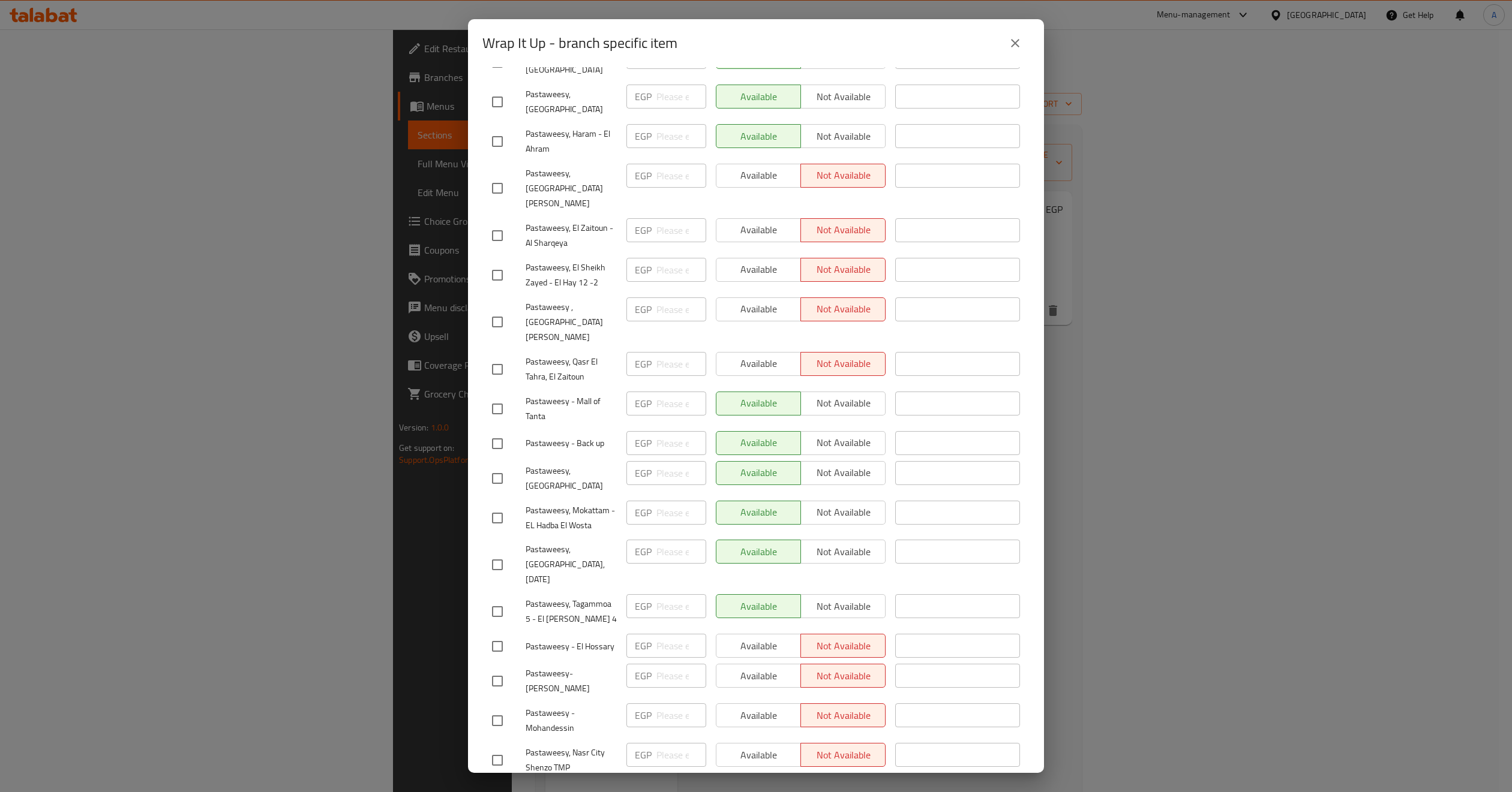
scroll to position [450, 0]
click at [545, 393] on span "Pastaweesy - Mall of Tanta" at bounding box center [571, 407] width 92 height 30
copy span "Pastaweesy - Mall of Tanta"
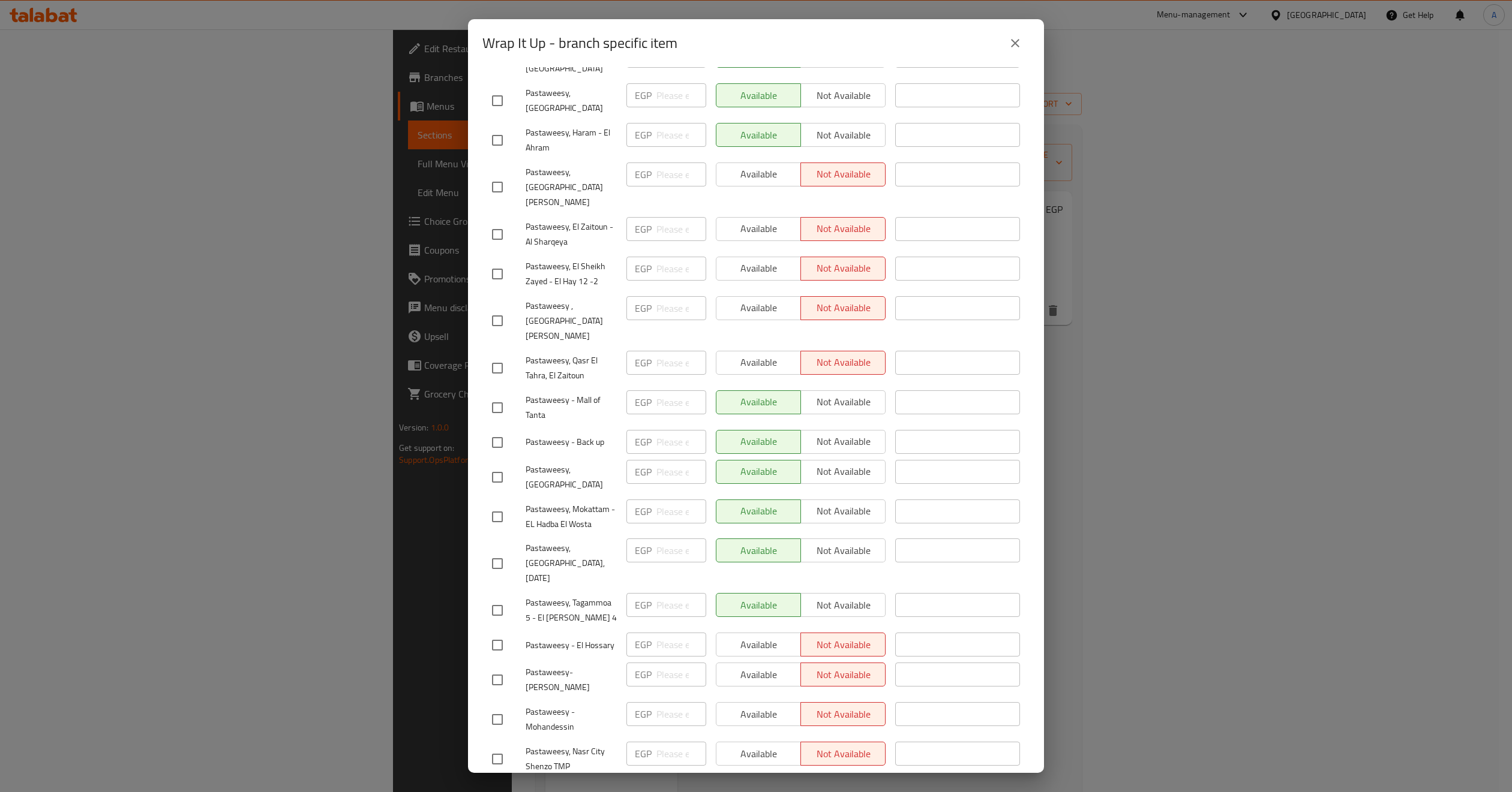
click at [578, 463] on span "Pastaweesy, Mall of Arabia" at bounding box center [571, 477] width 92 height 30
click at [539, 462] on span "Pastaweesy, Mall of Arabia" at bounding box center [571, 477] width 92 height 30
copy span "Pastaweesy, Mall of Arabia"
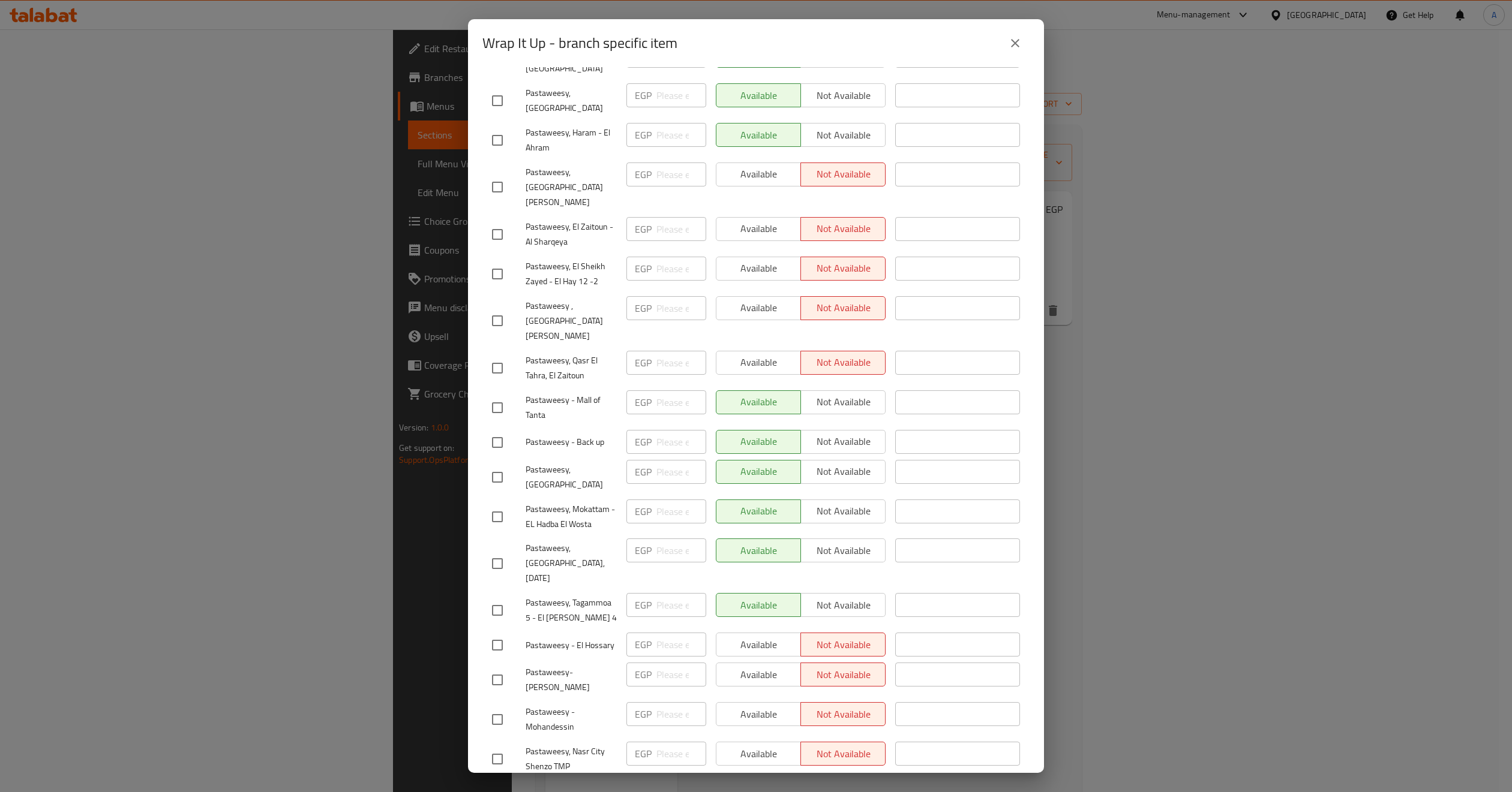
click at [573, 541] on span "Pastaweesy, Mall of Arabia, 6th of October" at bounding box center [571, 564] width 92 height 45
copy span "Pastaweesy, Mall of Arabia, 6th of October"
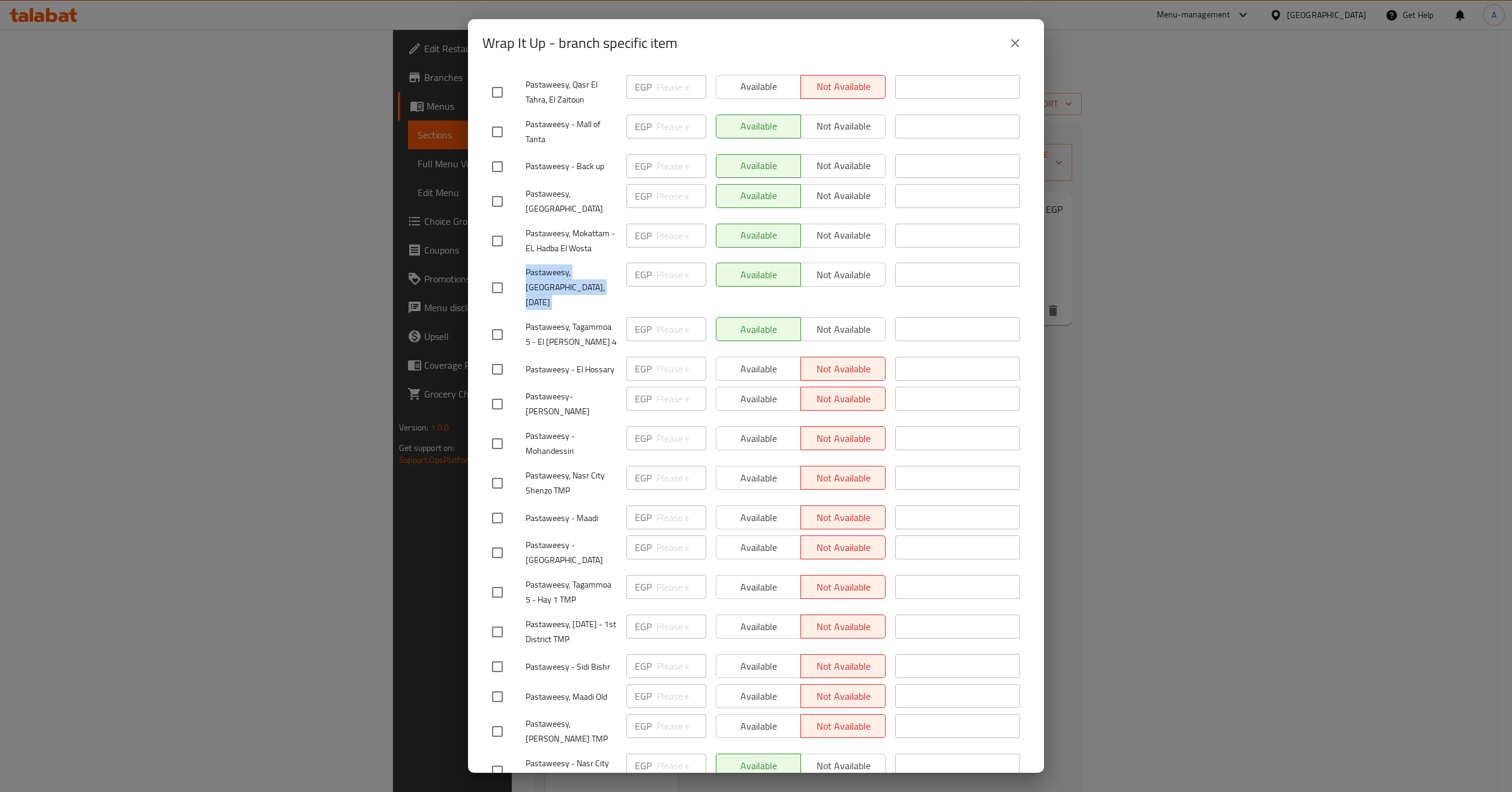
scroll to position [819, 0]
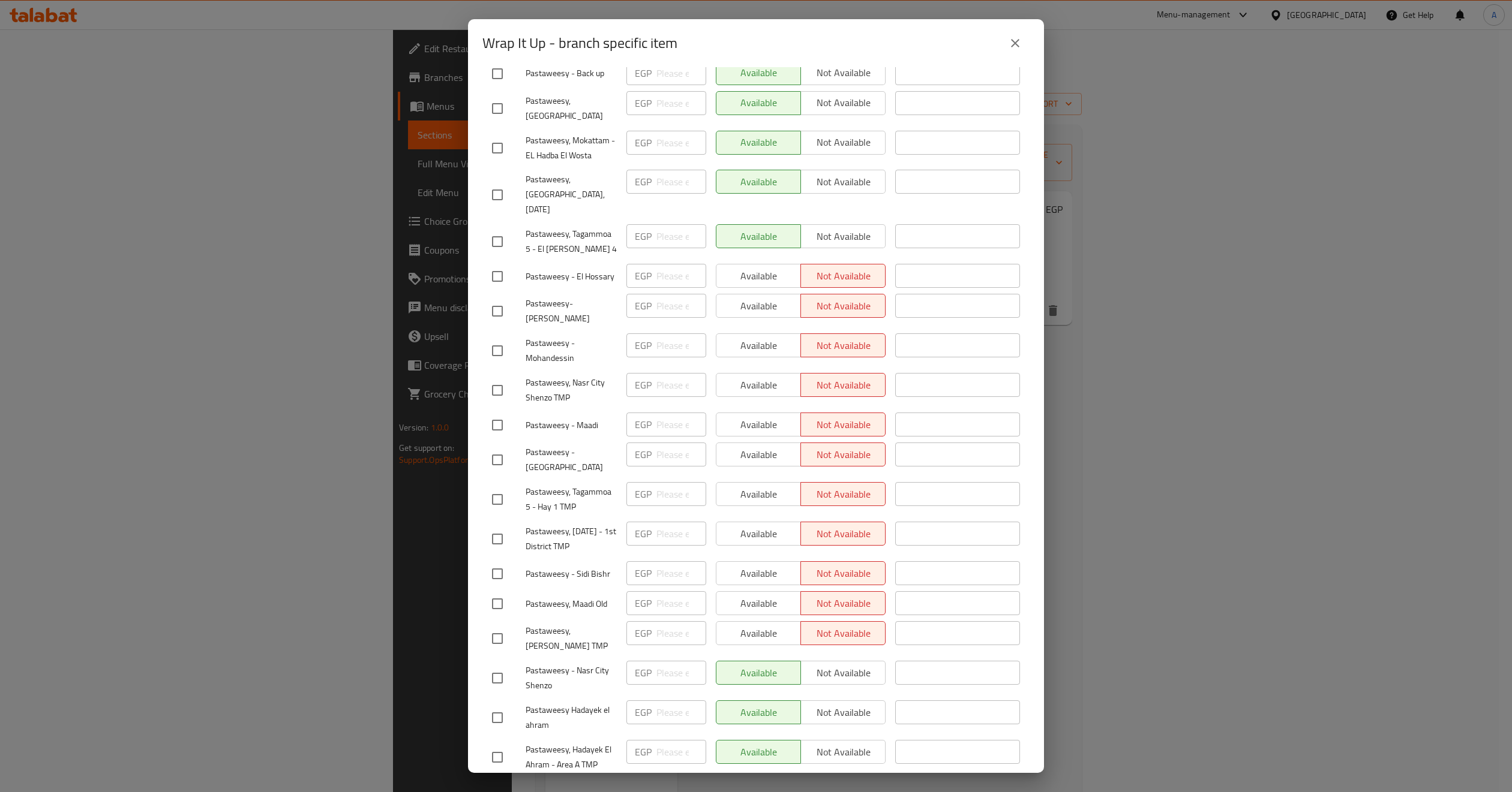
click at [584, 663] on span "Pastaweesy - Nasr City Shenzo" at bounding box center [571, 678] width 92 height 30
copy span "Pastaweesy - Nasr City Shenzo"
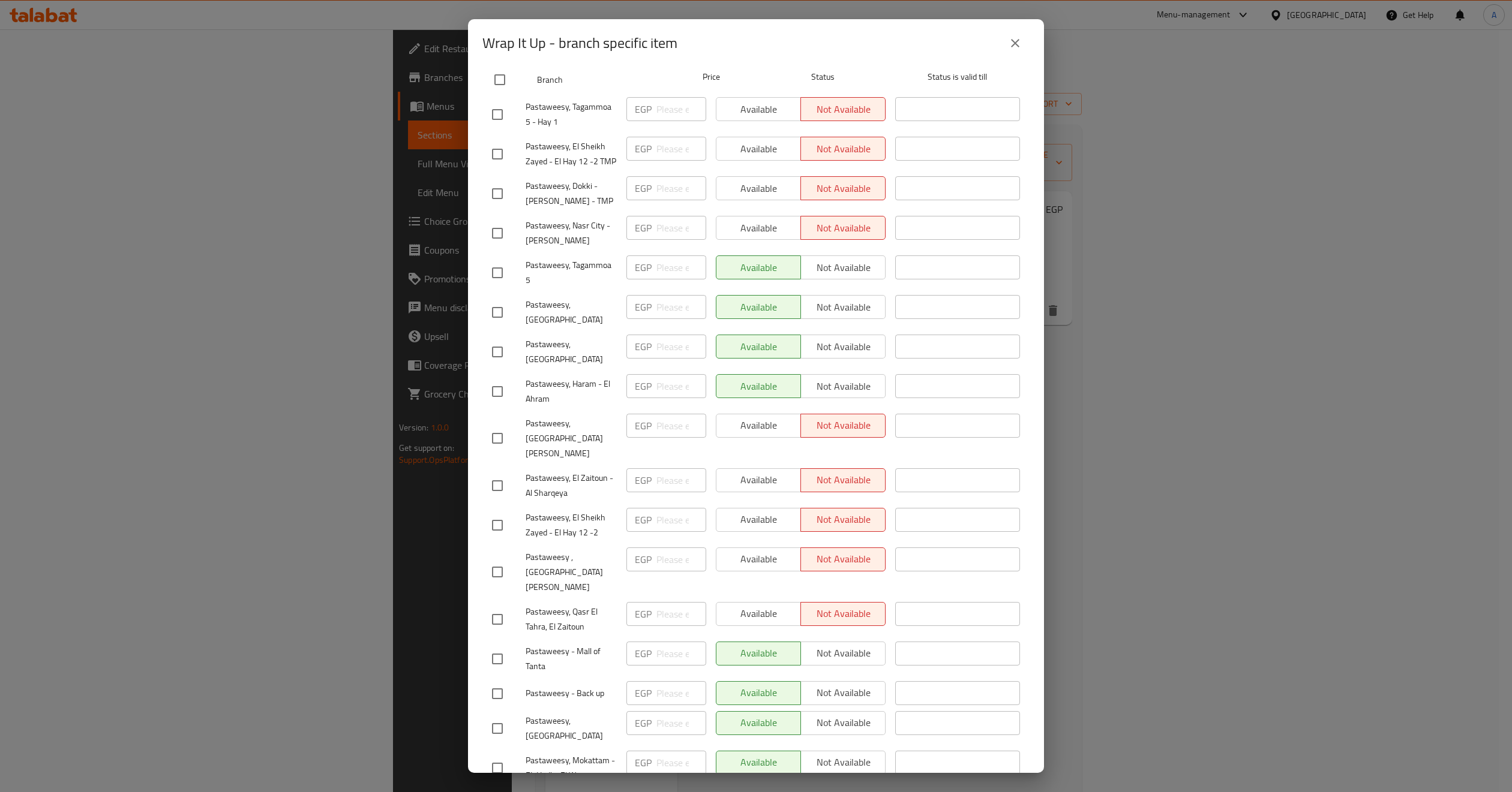
scroll to position [9, 0]
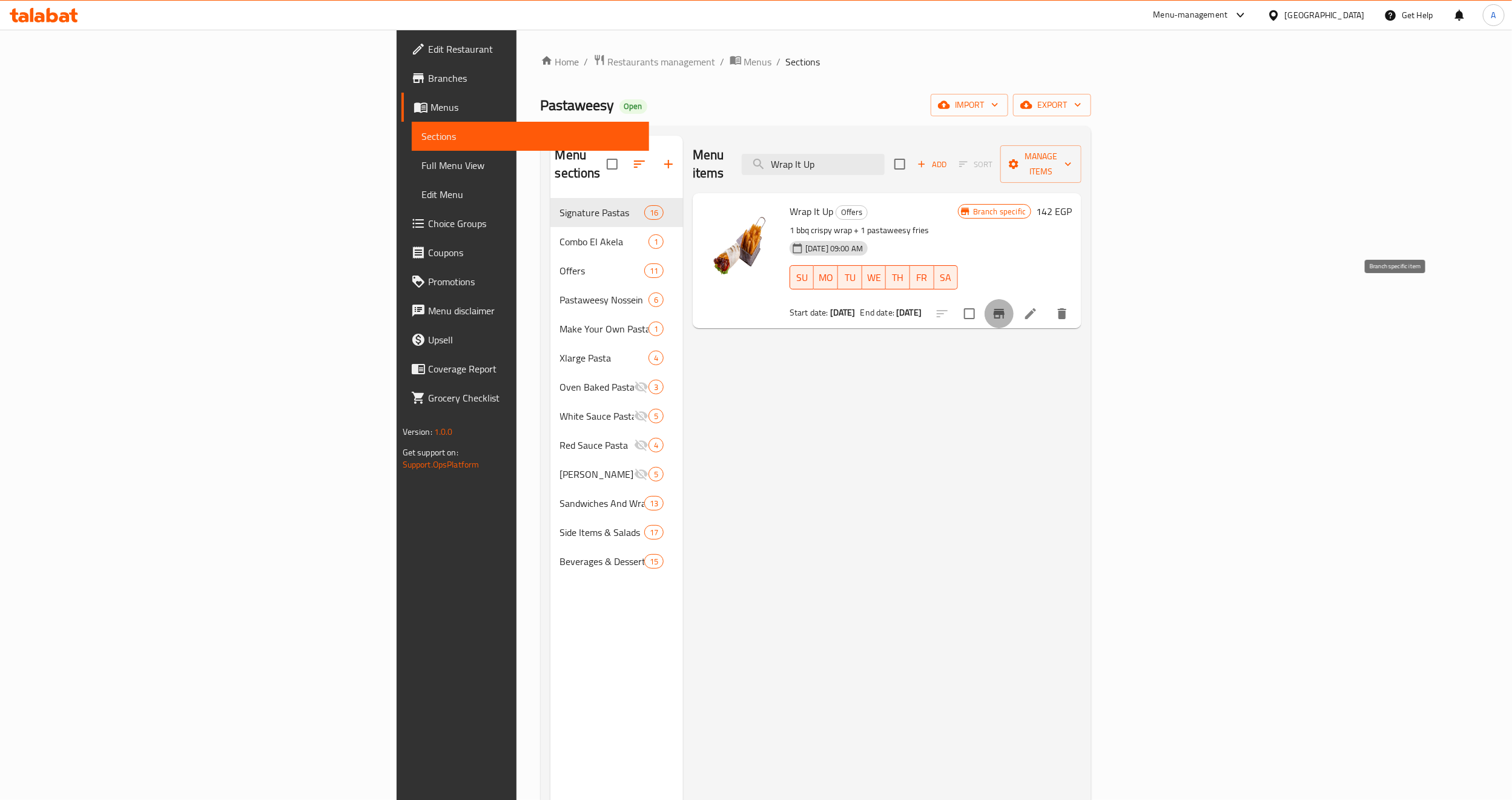
click at [1007, 307] on icon "Branch-specific-item" at bounding box center [999, 314] width 15 height 15
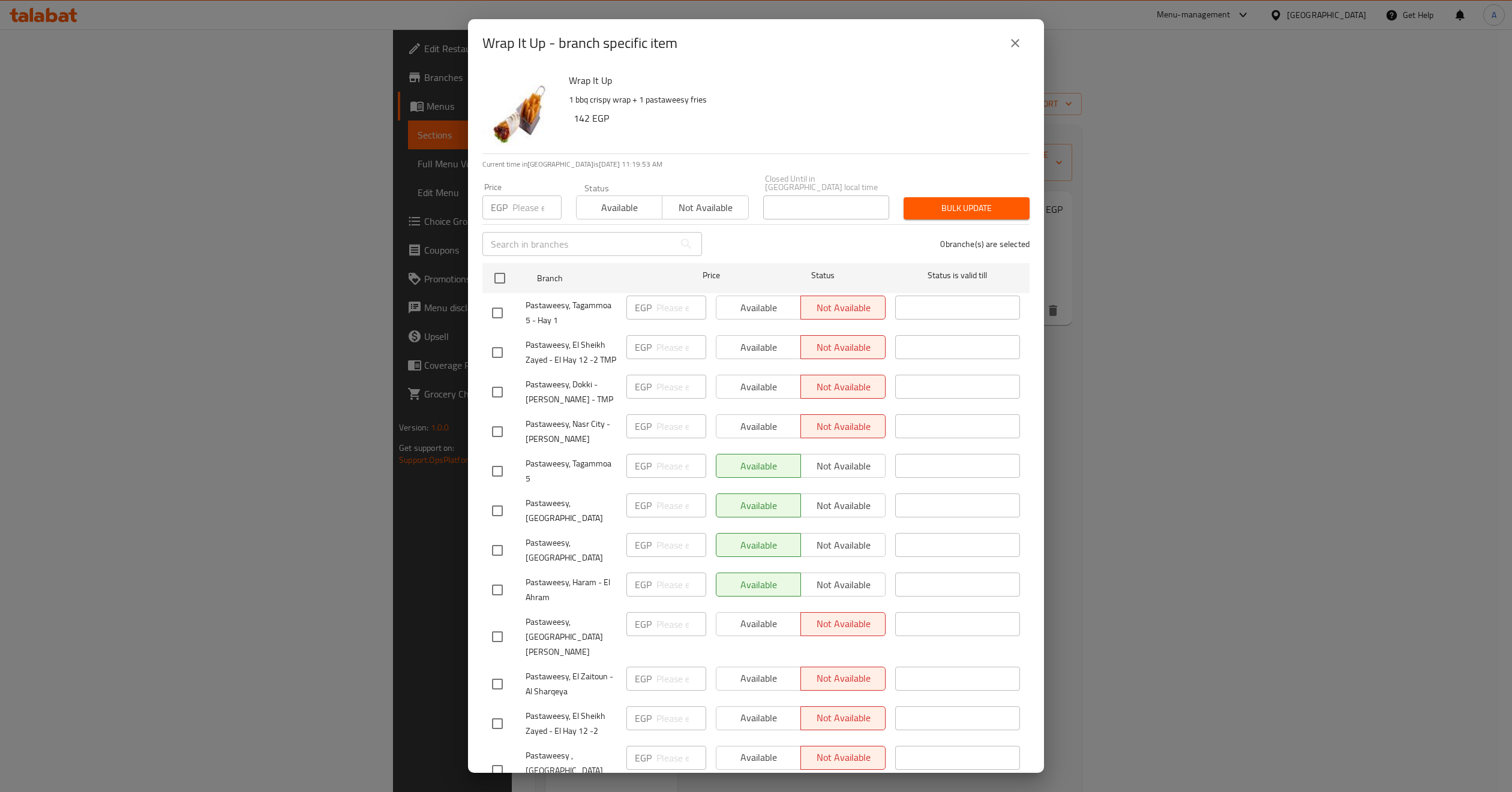
click at [1016, 43] on icon "close" at bounding box center [1015, 43] width 15 height 15
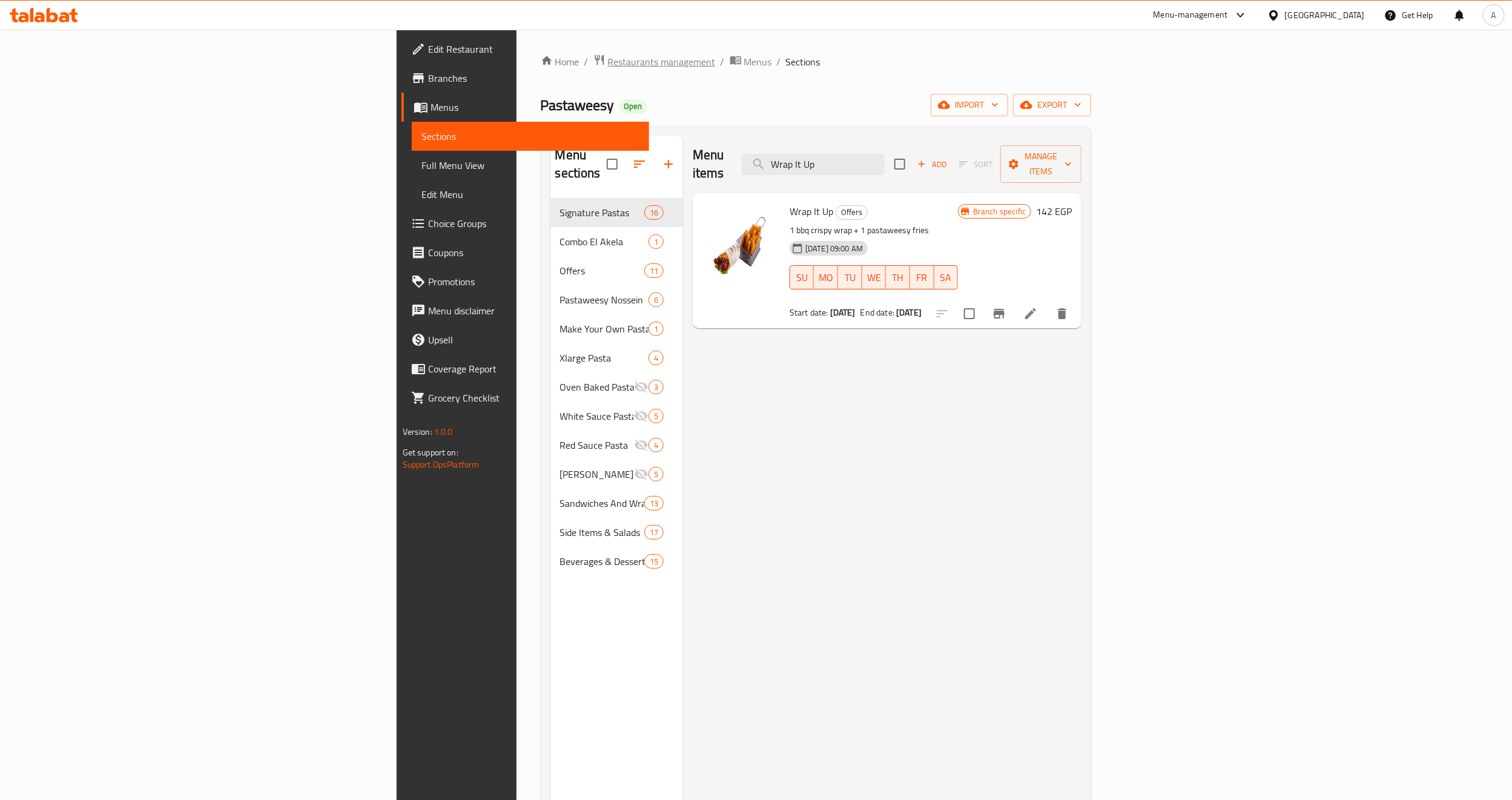
click at [608, 59] on span "Restaurants management" at bounding box center [662, 62] width 108 height 15
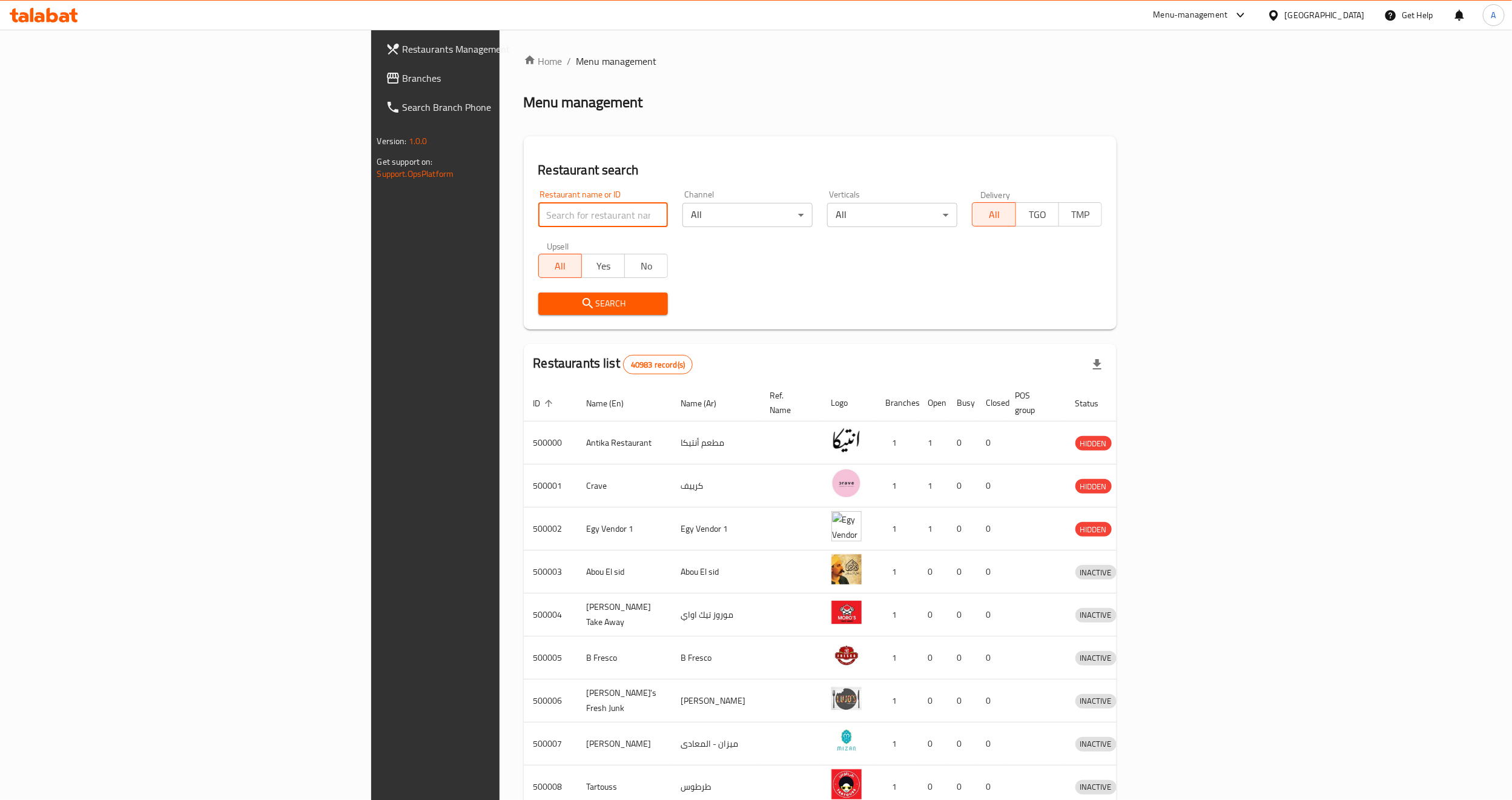
click at [538, 211] on input "search" at bounding box center [603, 215] width 130 height 25
paste input "651976"
type input "651976"
click button "Search" at bounding box center [603, 303] width 130 height 22
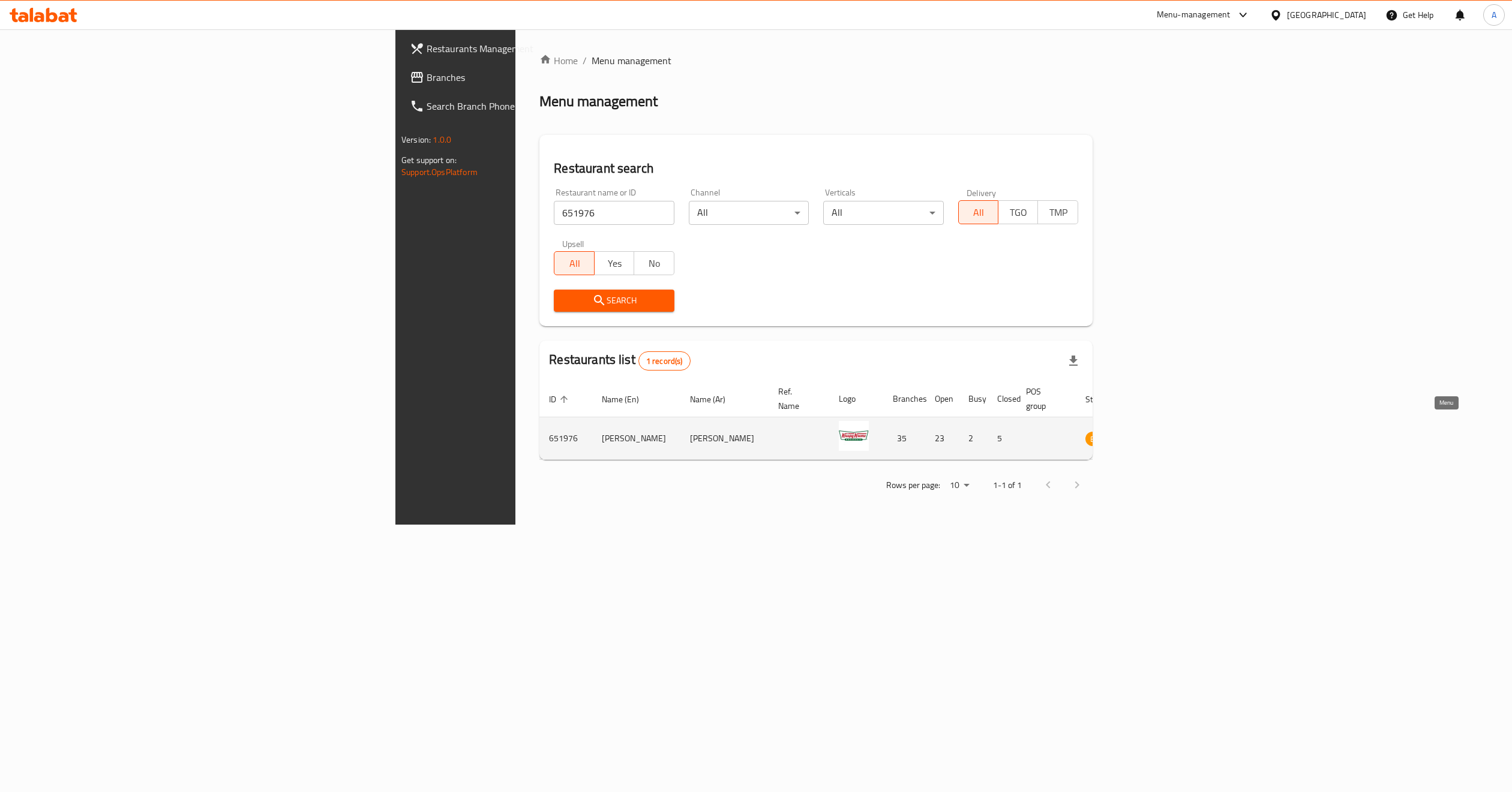
click at [1171, 432] on link "enhanced table" at bounding box center [1160, 439] width 22 height 15
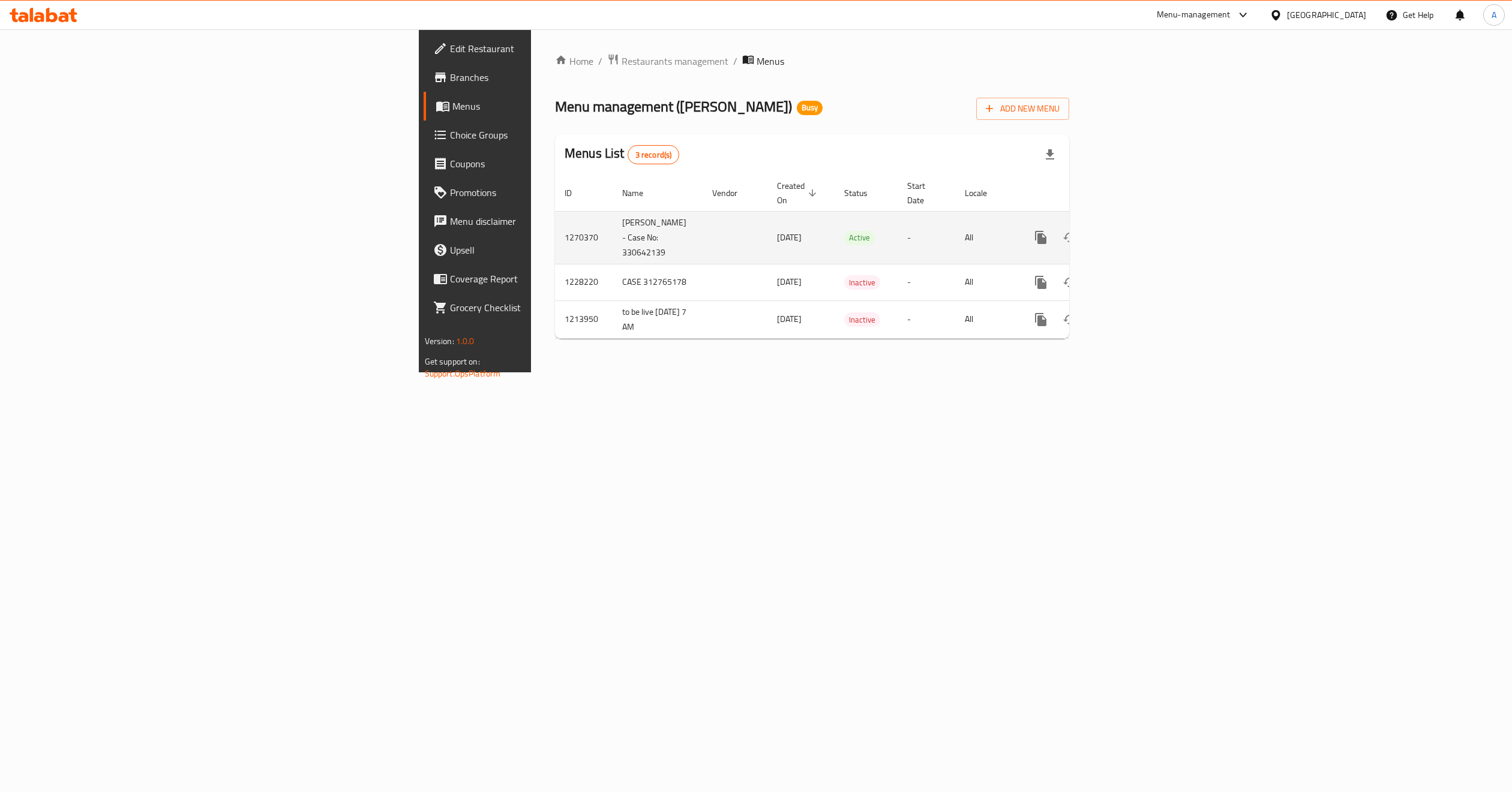
click at [703, 231] on td "enhanced table" at bounding box center [735, 237] width 65 height 53
drag, startPoint x: 391, startPoint y: 228, endPoint x: 579, endPoint y: 246, distance: 188.9
click at [573, 246] on tr "1270370 [PERSON_NAME] - Case No: 330642139 [DATE] Active - All" at bounding box center [853, 237] width 596 height 53
click at [767, 246] on td "[DATE]" at bounding box center [801, 237] width 67 height 53
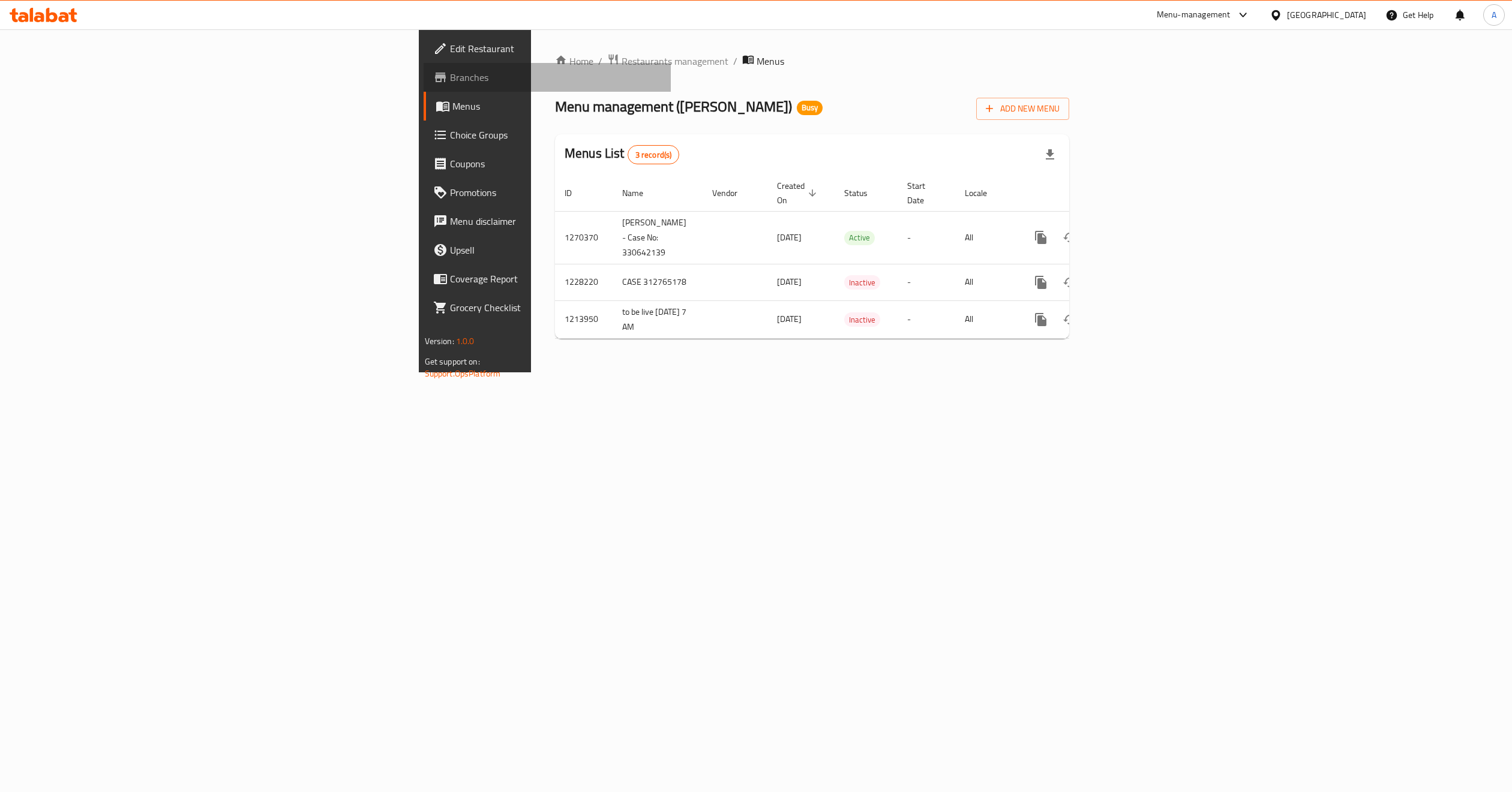
click at [451, 83] on span "Branches" at bounding box center [556, 78] width 211 height 15
click at [53, 13] on icon at bounding box center [52, 15] width 11 height 15
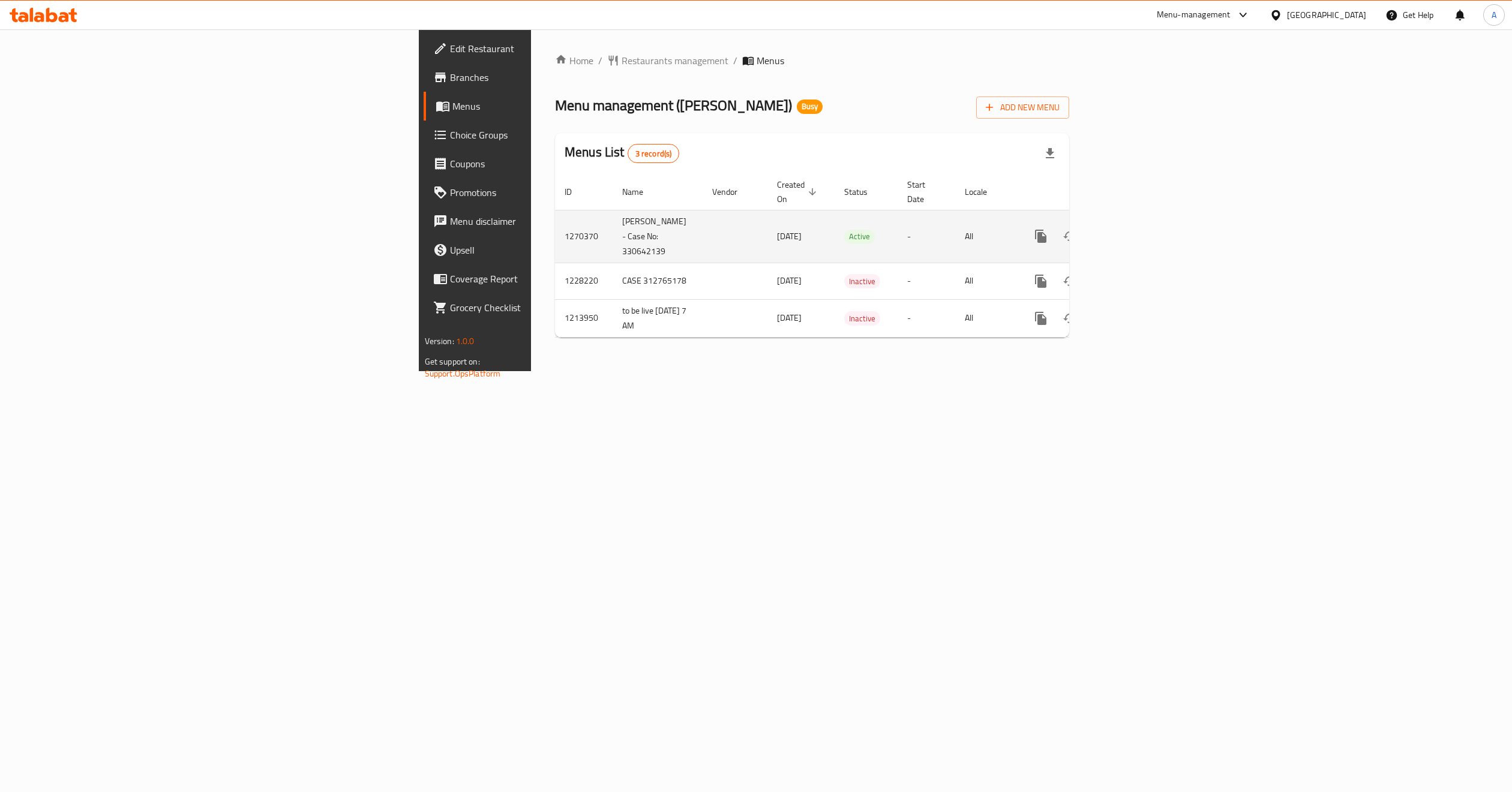
drag, startPoint x: 440, startPoint y: 224, endPoint x: 666, endPoint y: 230, distance: 226.1
click at [670, 228] on tr "1270370 [PERSON_NAME] - Case No: 330642139 [DATE] Active - All" at bounding box center [853, 236] width 596 height 53
click at [767, 234] on td "[DATE]" at bounding box center [801, 236] width 67 height 53
